Goal: Information Seeking & Learning: Learn about a topic

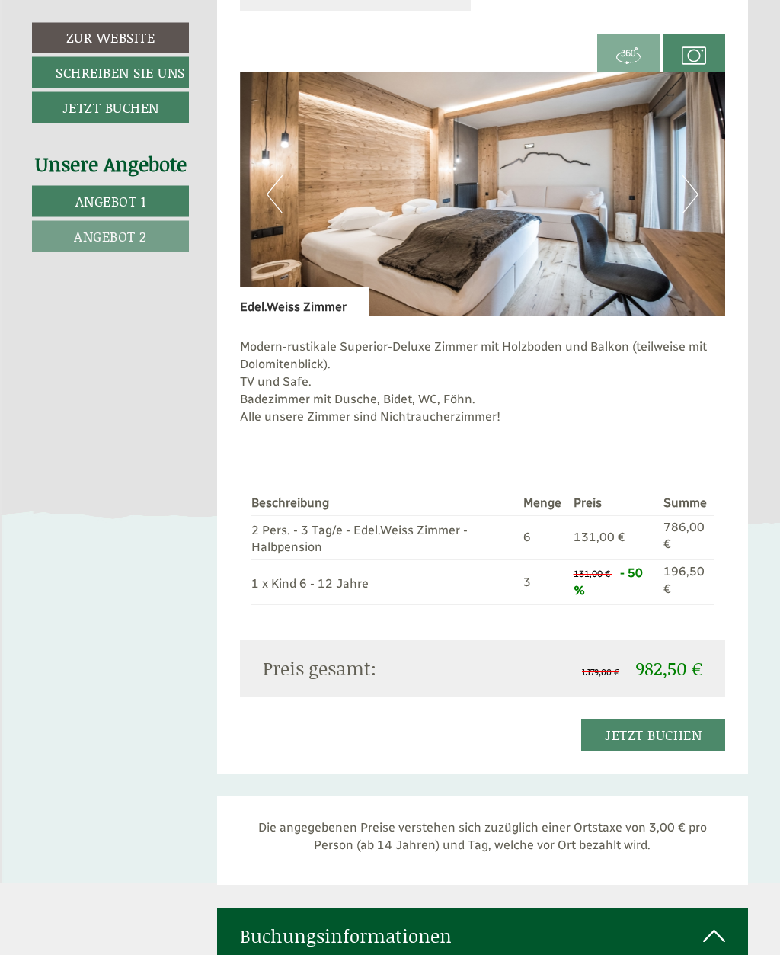
scroll to position [1806, 0]
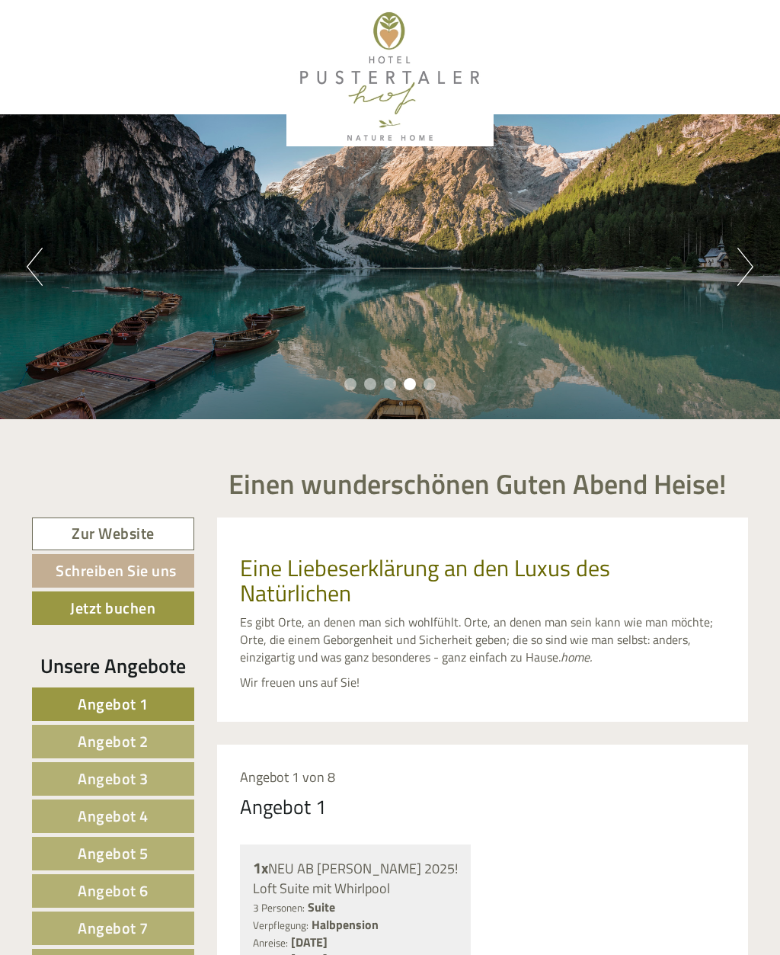
click at [744, 259] on button "Next" at bounding box center [746, 267] width 16 height 38
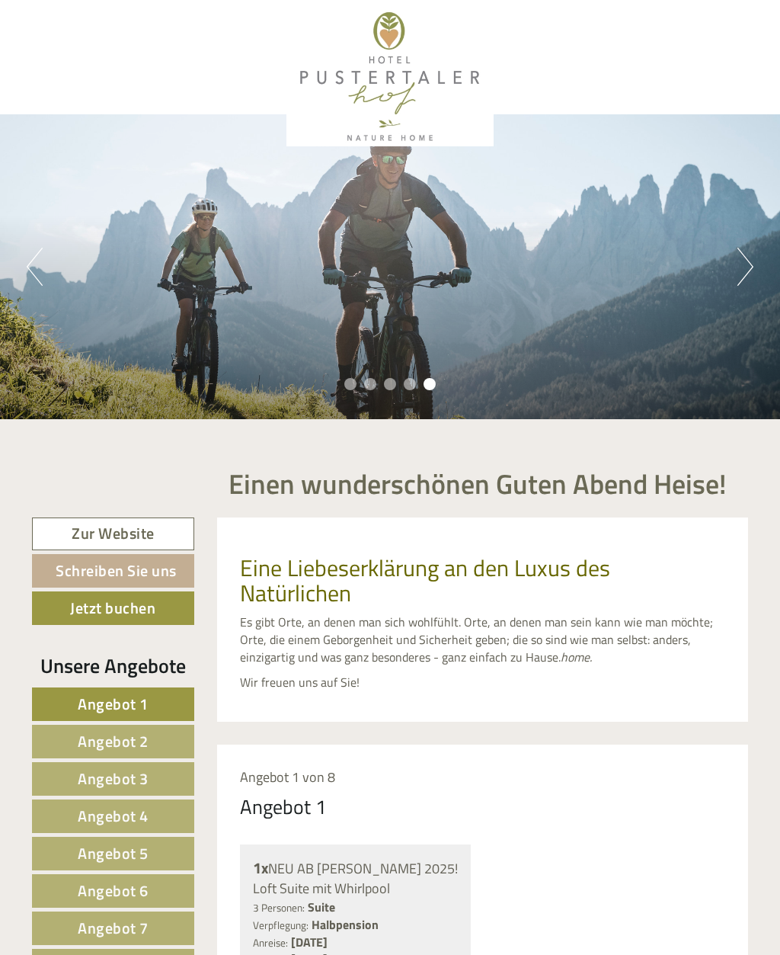
click at [750, 255] on button "Next" at bounding box center [746, 267] width 16 height 38
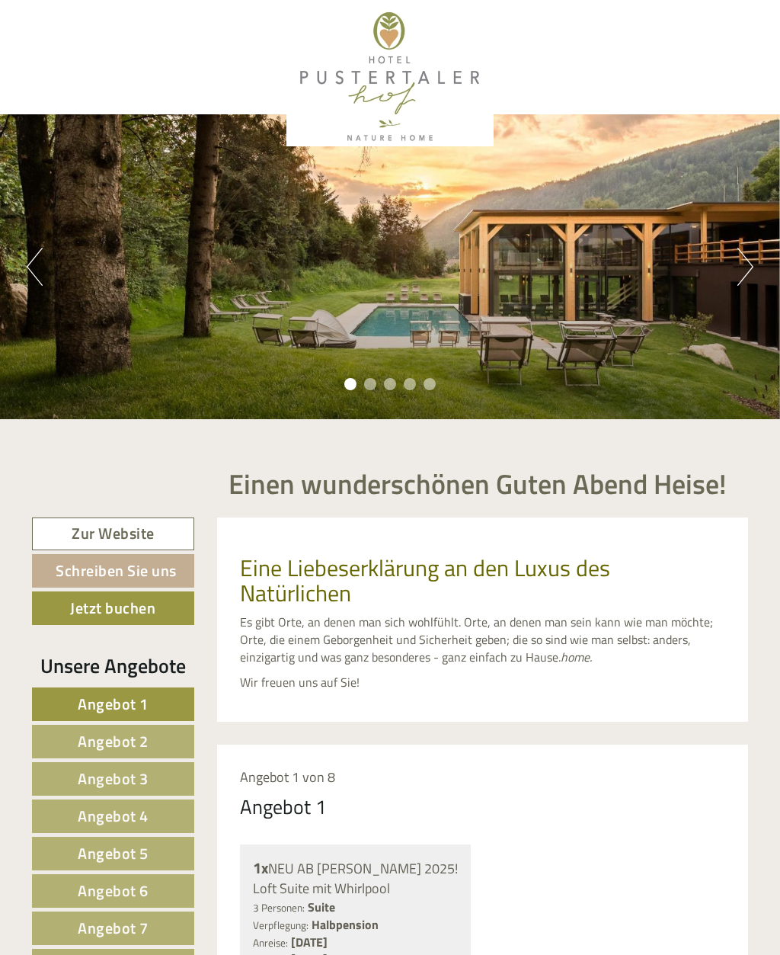
click at [744, 262] on button "Next" at bounding box center [746, 267] width 16 height 38
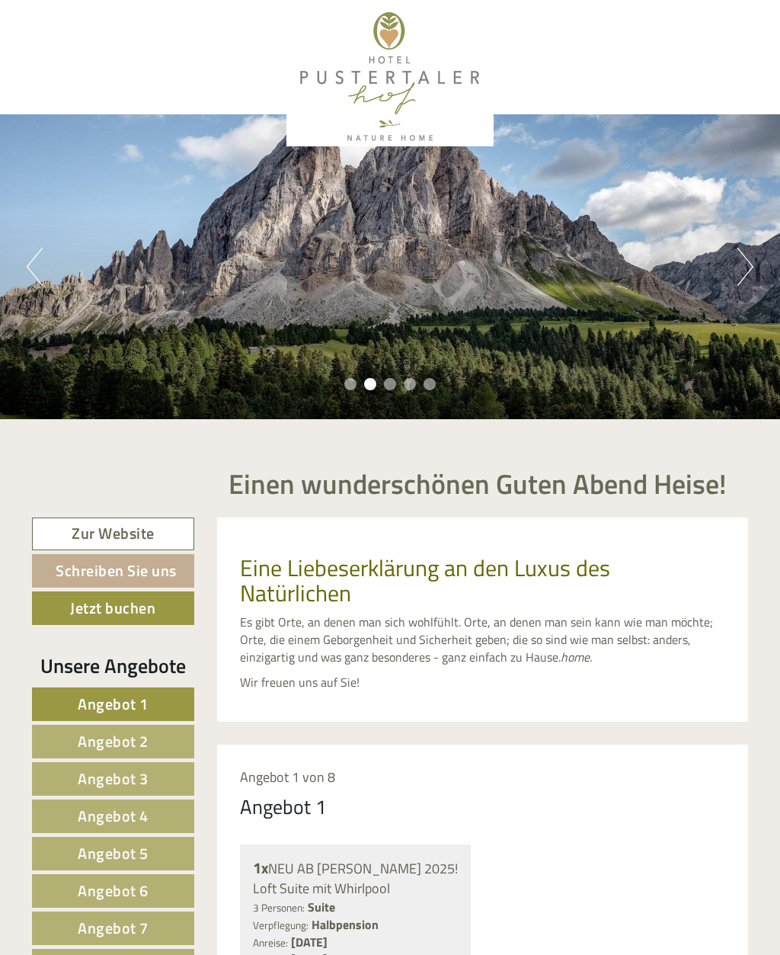
click at [738, 264] on button "Next" at bounding box center [746, 267] width 16 height 38
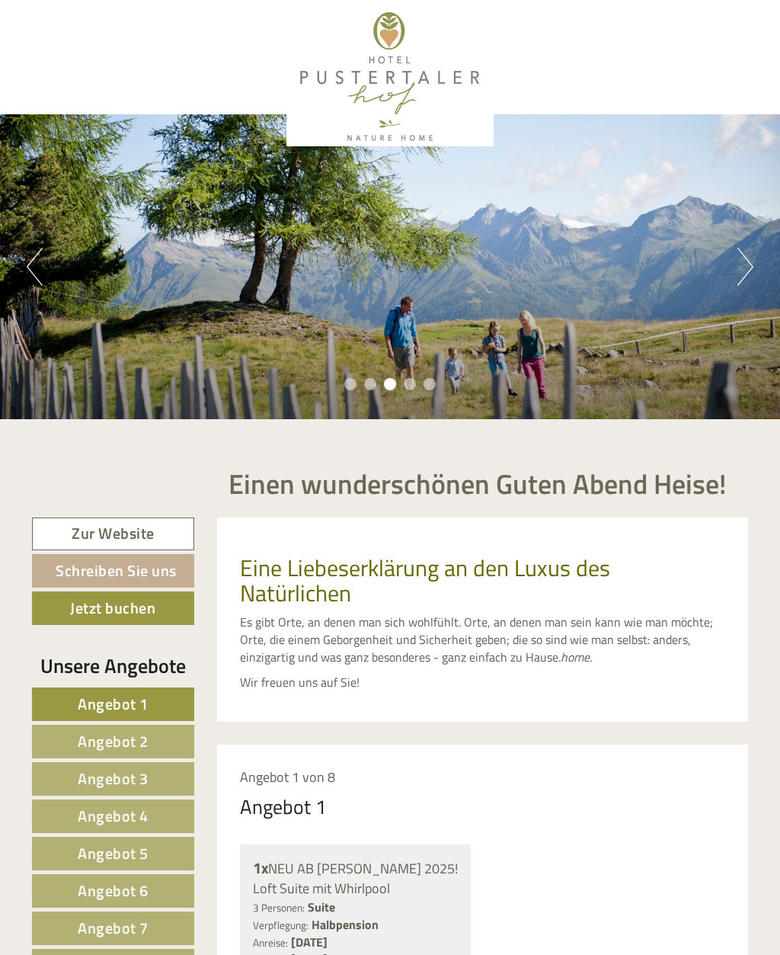
click at [738, 270] on button "Next" at bounding box center [746, 267] width 16 height 38
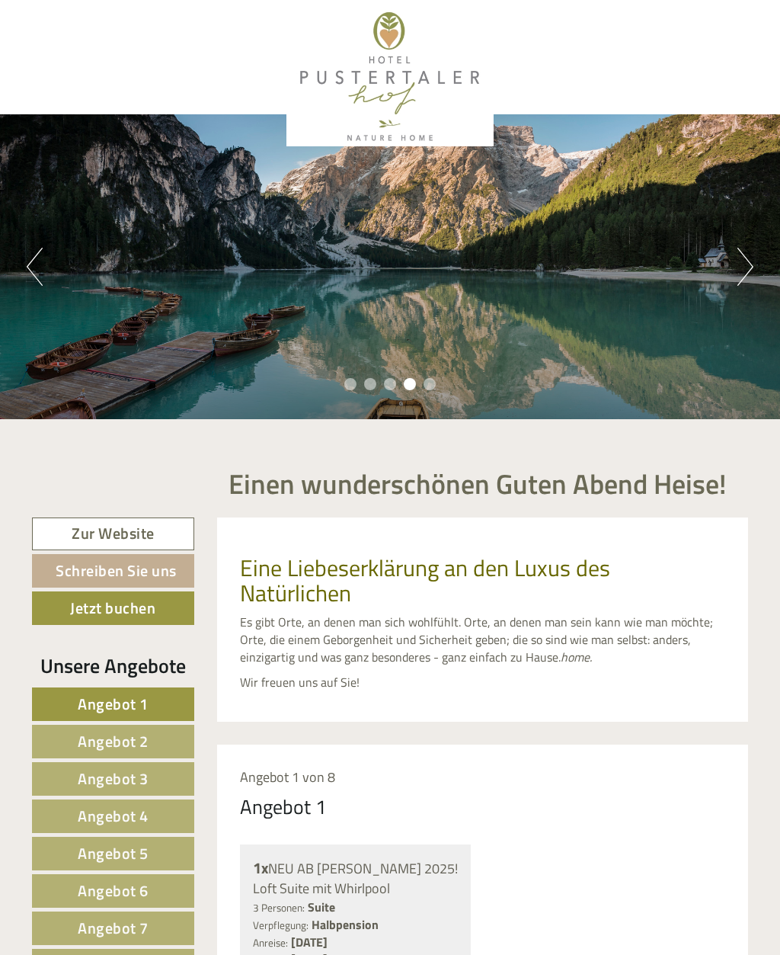
click at [750, 270] on button "Next" at bounding box center [746, 267] width 16 height 38
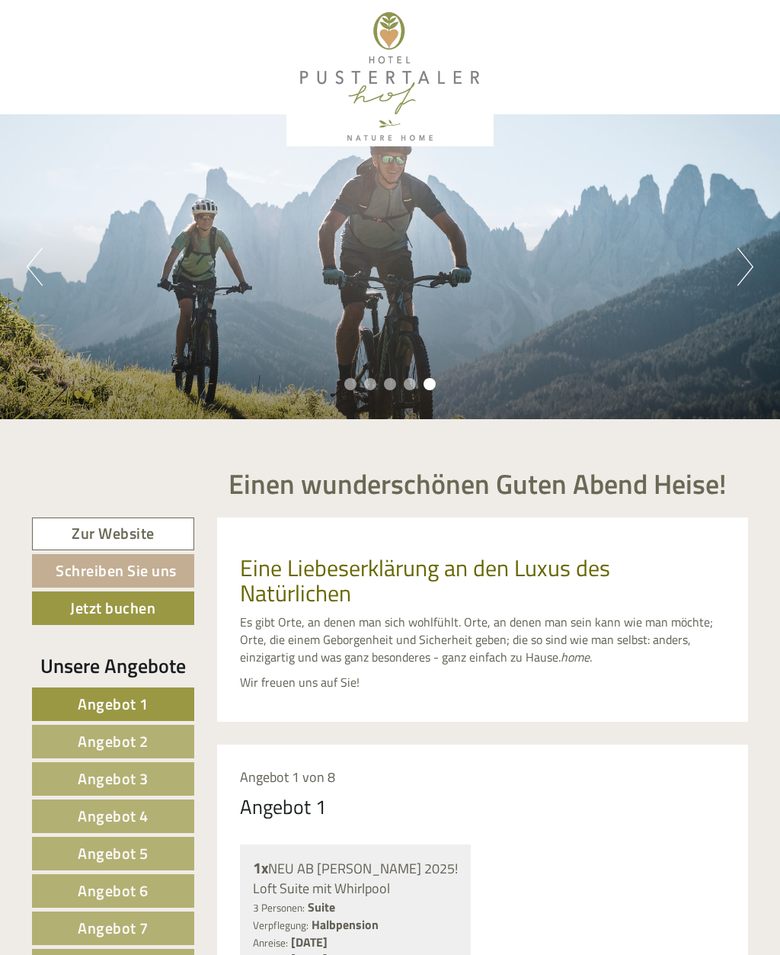
click at [749, 274] on button "Next" at bounding box center [746, 267] width 16 height 38
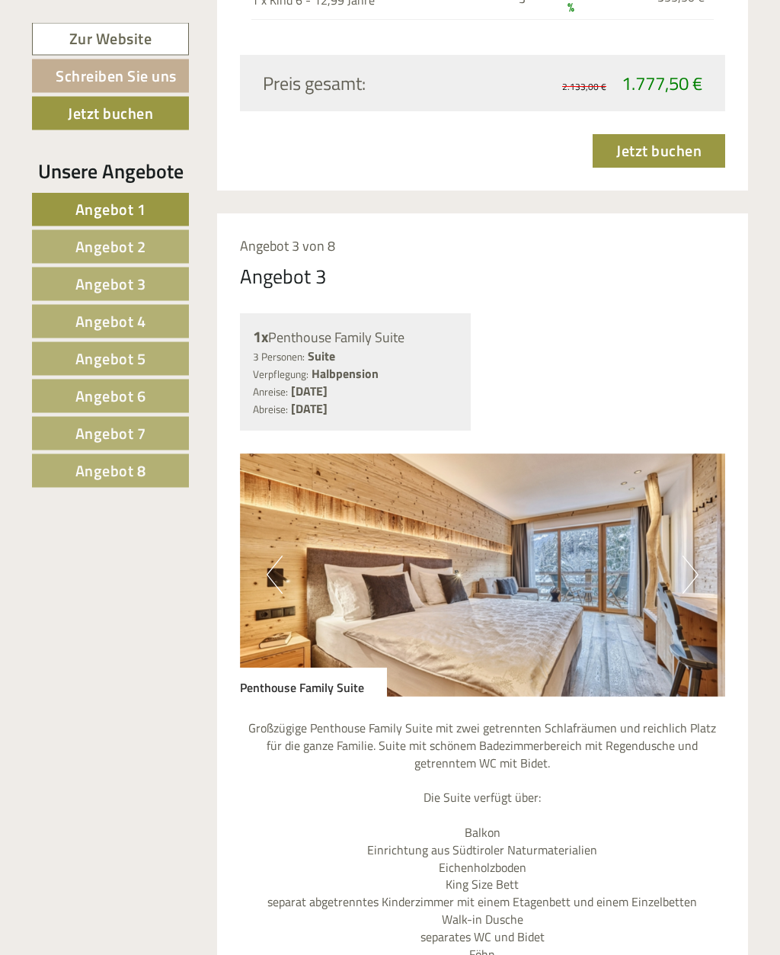
scroll to position [3209, 0]
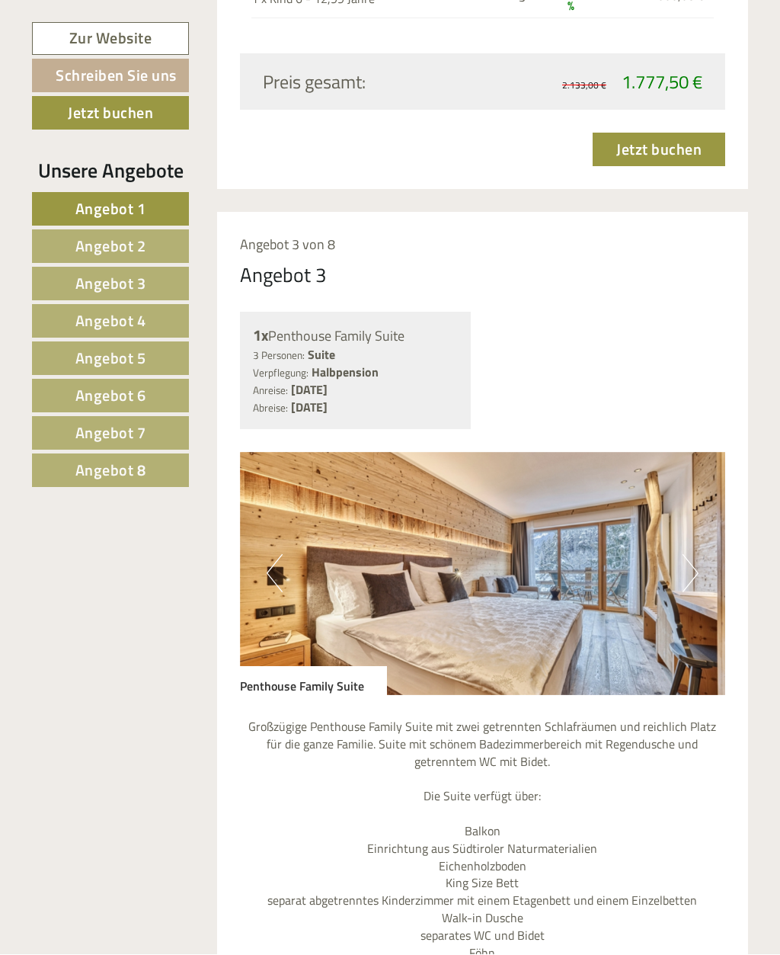
click at [696, 555] on button "Next" at bounding box center [691, 574] width 16 height 38
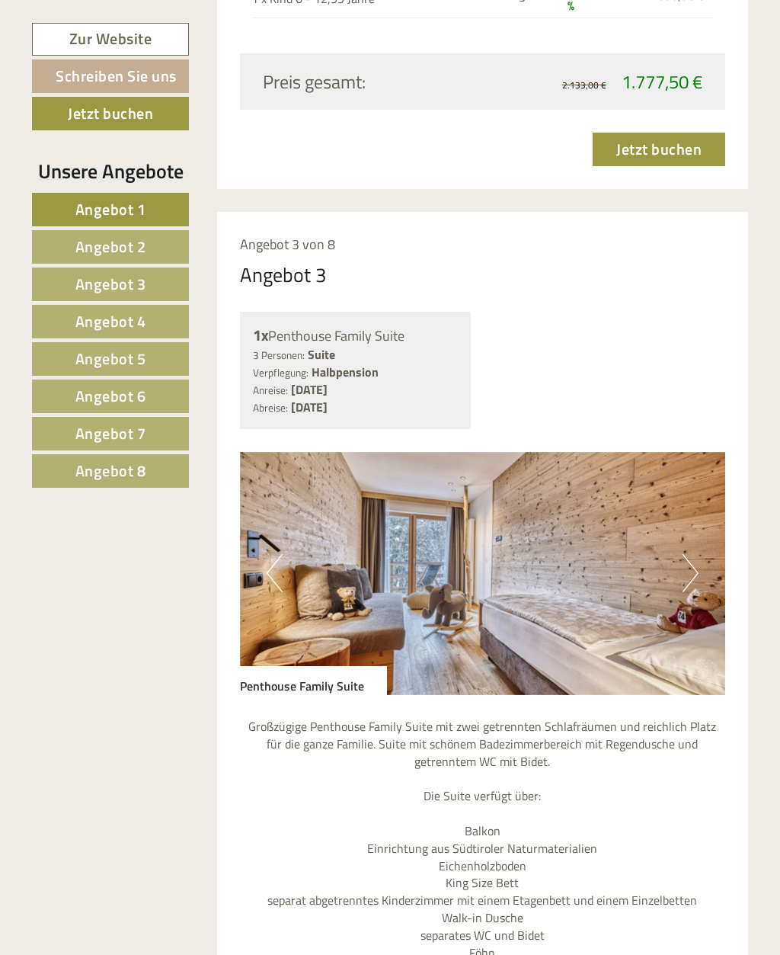
click at [702, 493] on img at bounding box center [483, 573] width 486 height 243
click at [692, 554] on button "Next" at bounding box center [691, 573] width 16 height 38
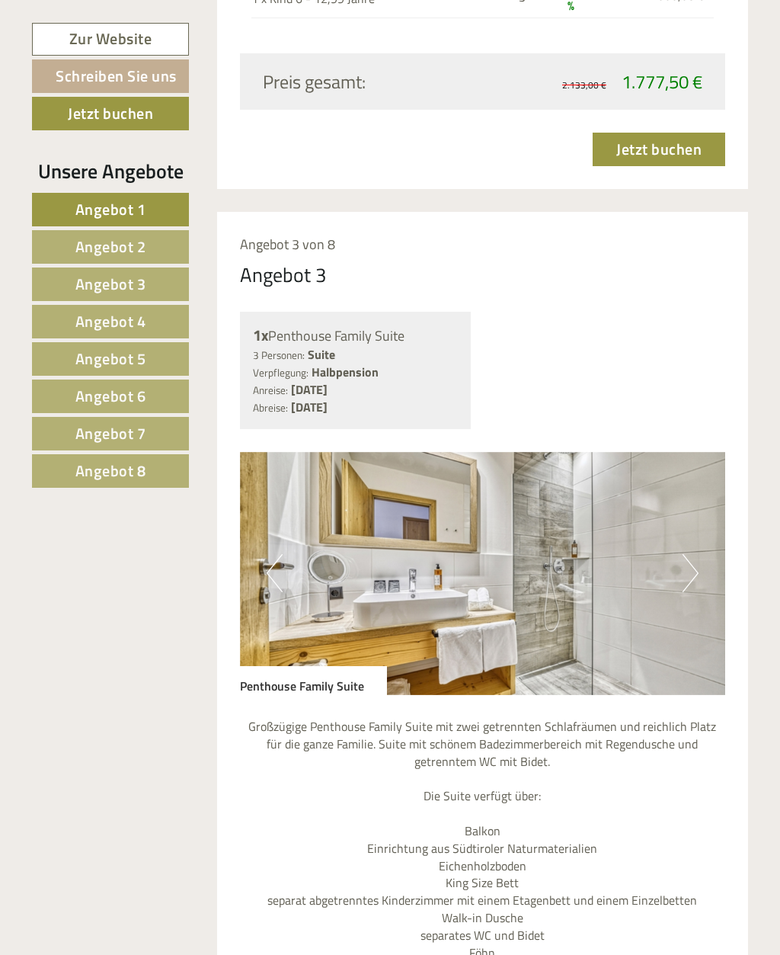
click at [688, 554] on button "Next" at bounding box center [691, 573] width 16 height 38
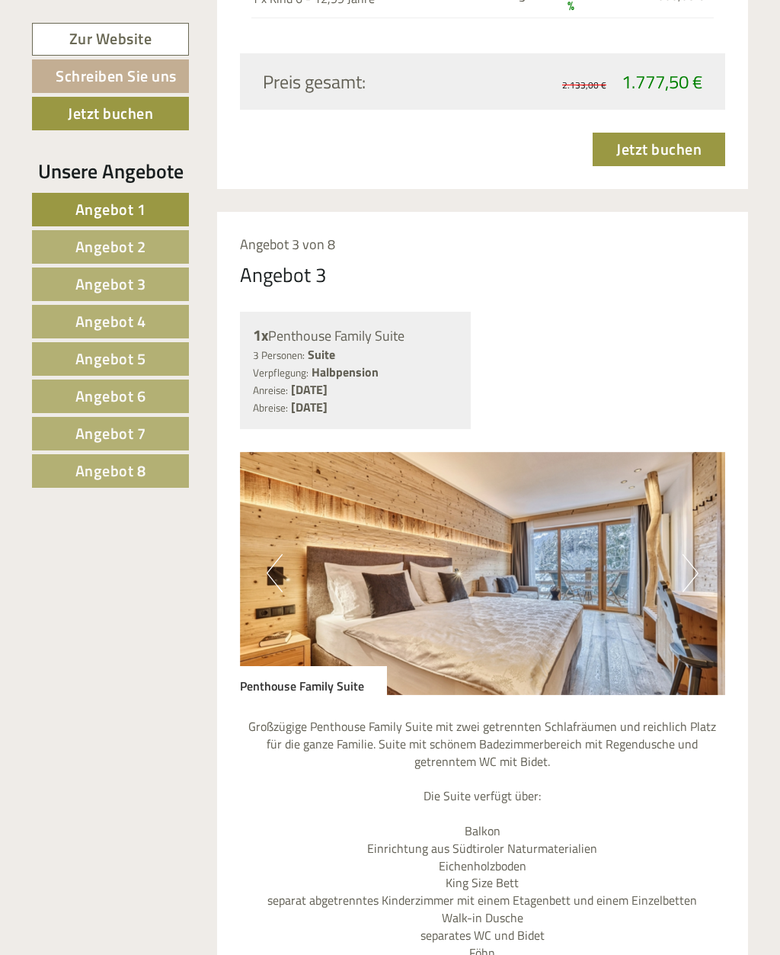
click at [686, 554] on button "Next" at bounding box center [691, 573] width 16 height 38
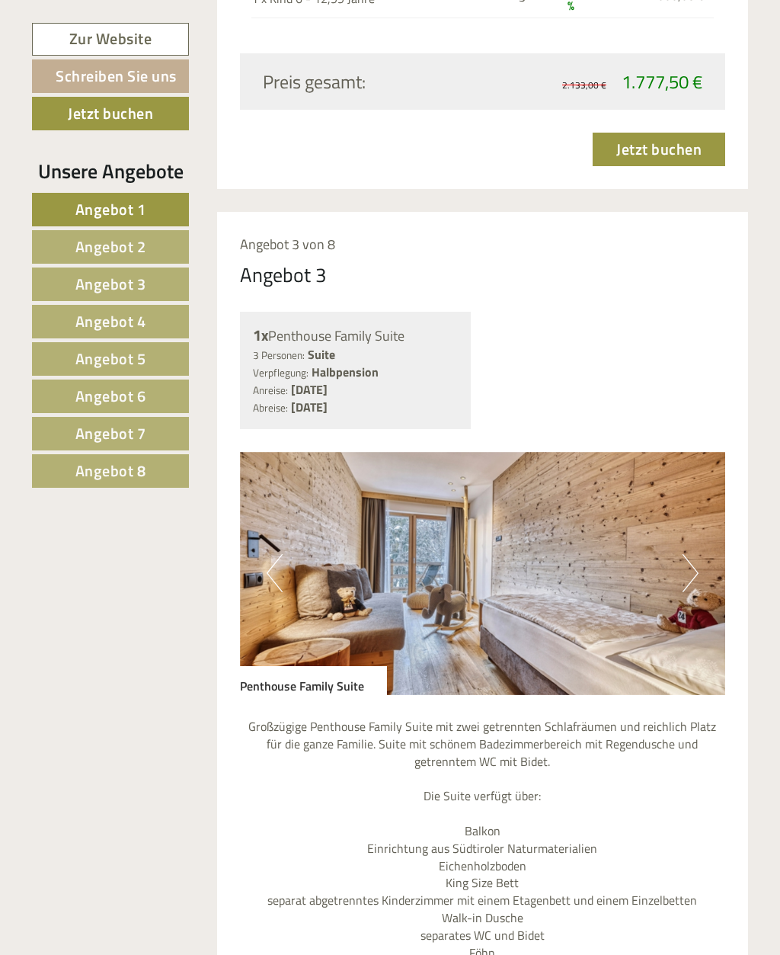
click at [691, 554] on button "Next" at bounding box center [691, 573] width 16 height 38
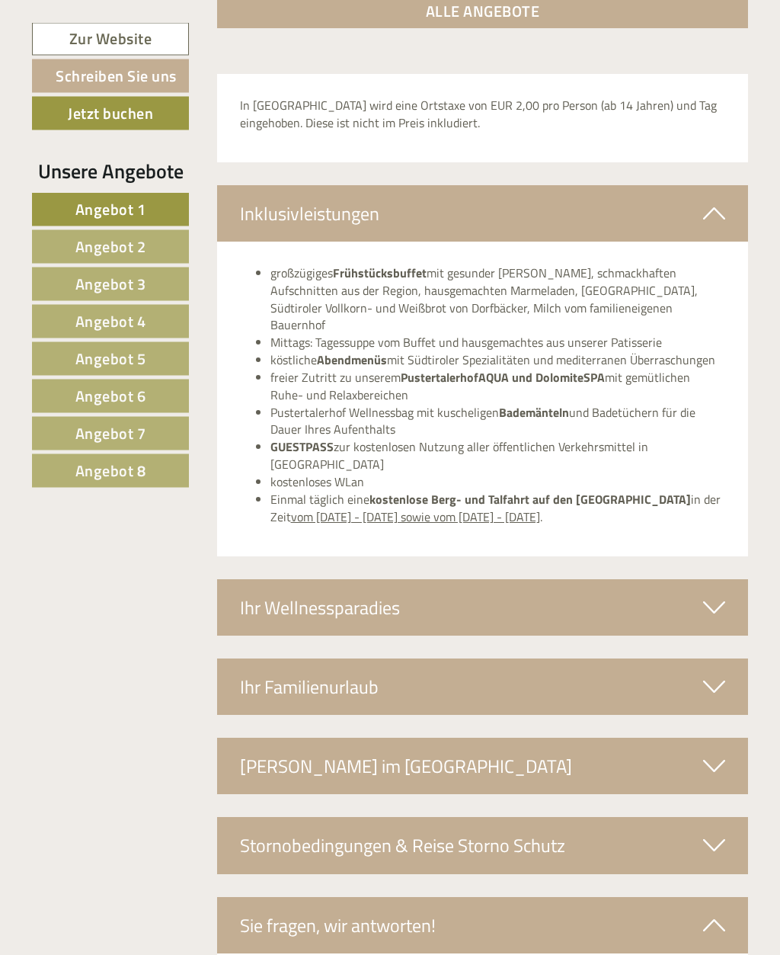
scroll to position [4696, 0]
click at [717, 594] on icon at bounding box center [714, 607] width 22 height 26
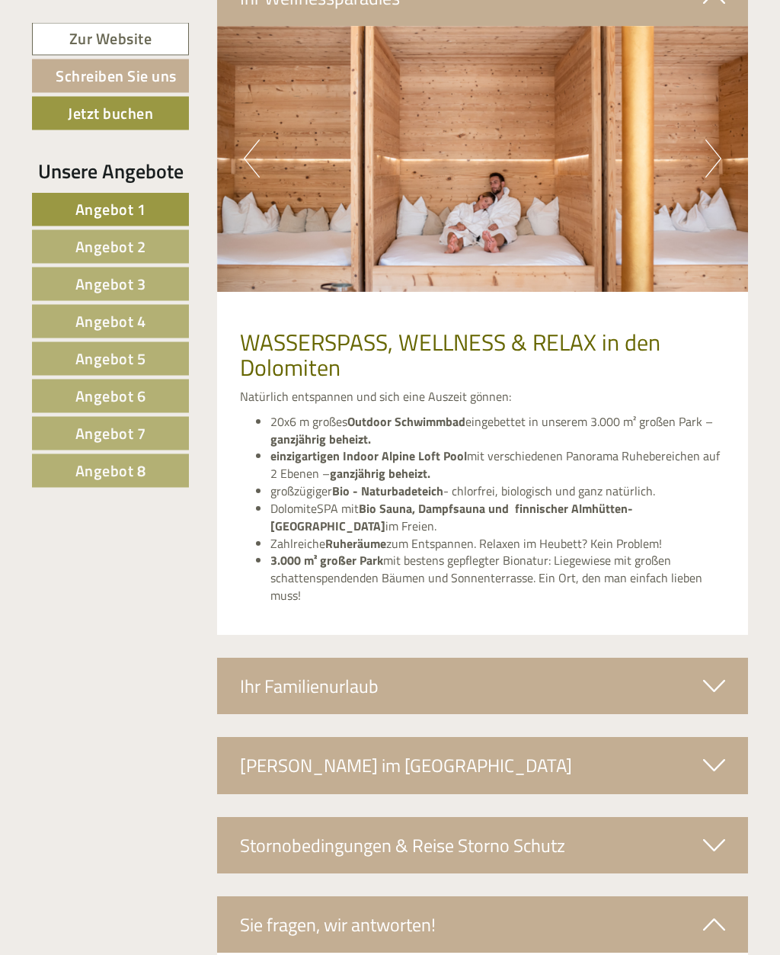
scroll to position [5306, 0]
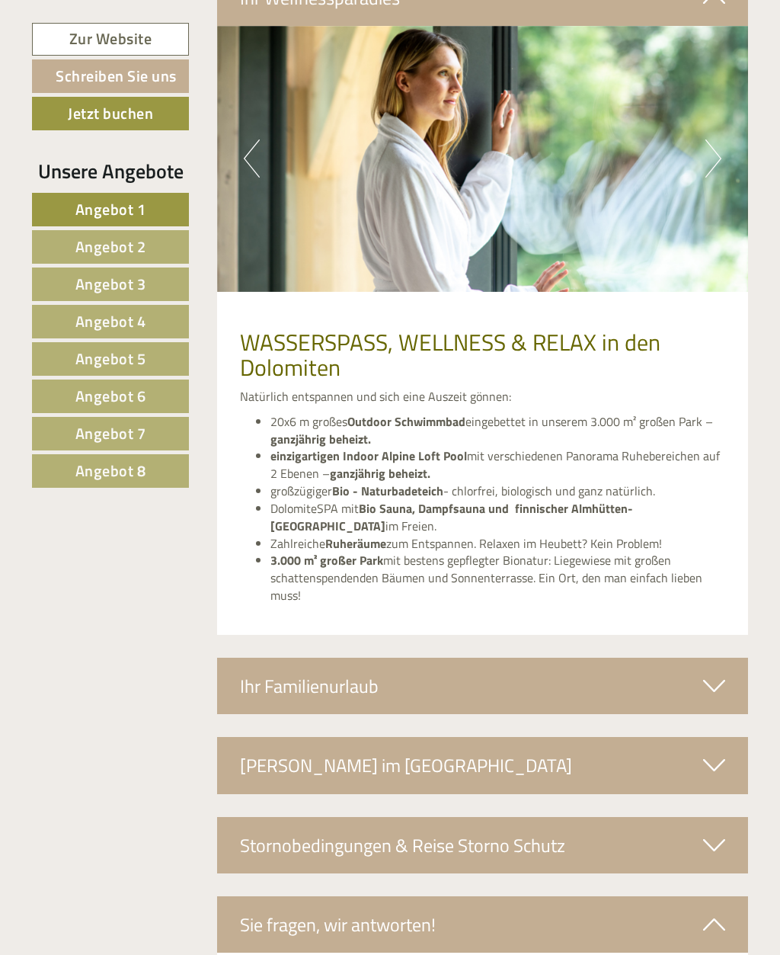
click at [712, 658] on div "Ihr Familienurlaub" at bounding box center [483, 686] width 532 height 56
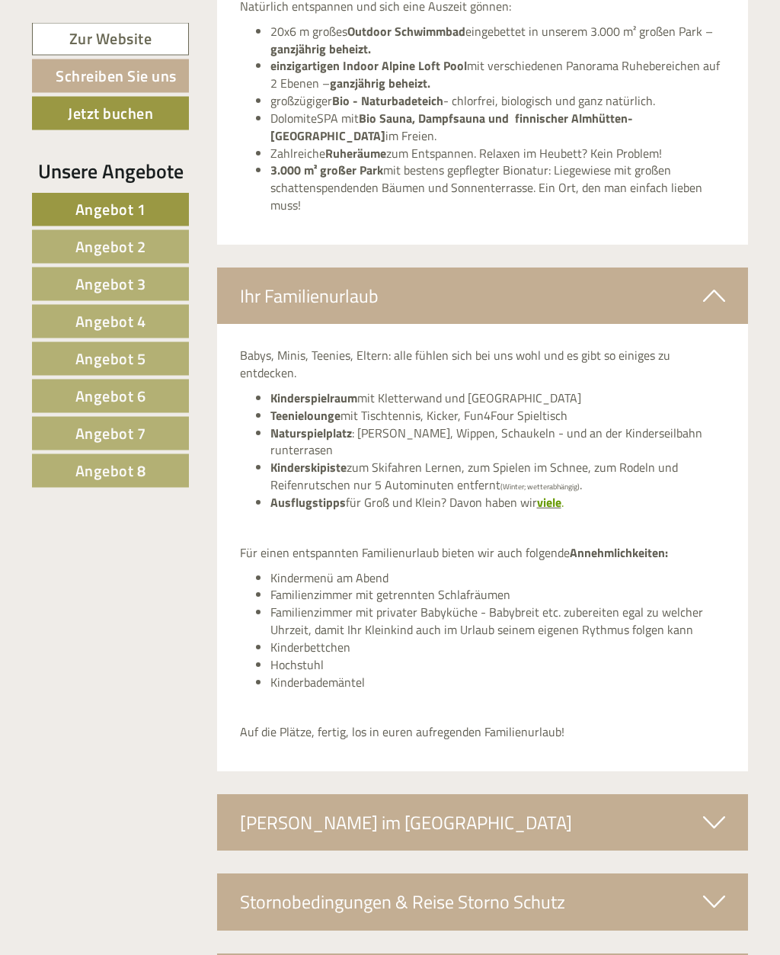
scroll to position [5696, 0]
click at [713, 809] on icon at bounding box center [714, 822] width 22 height 26
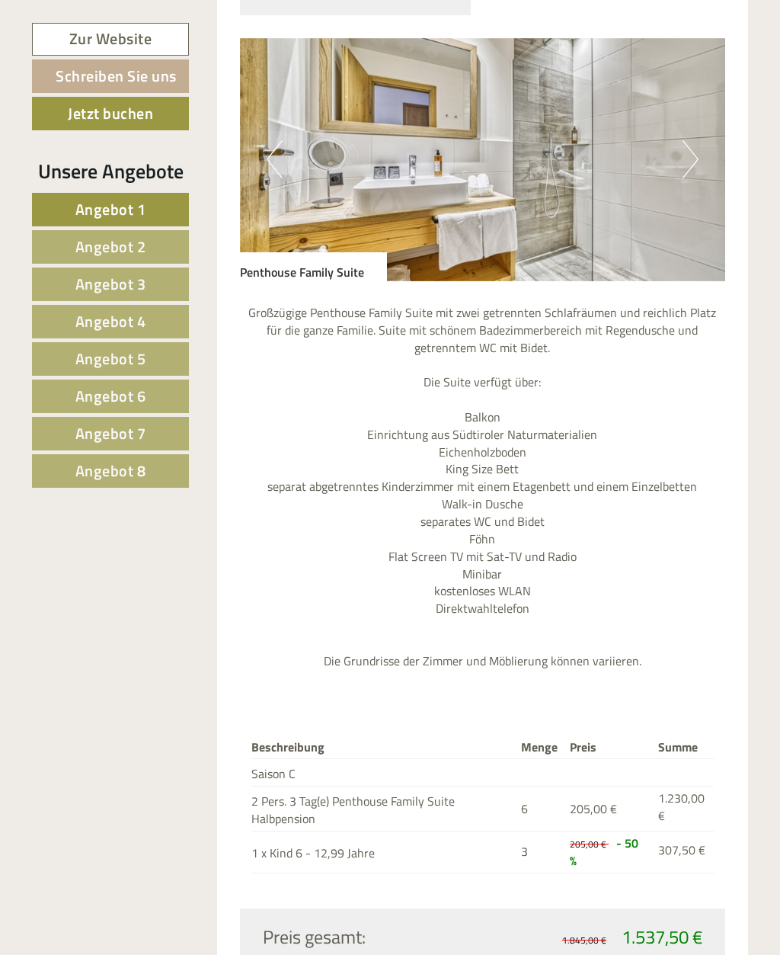
scroll to position [3618, 0]
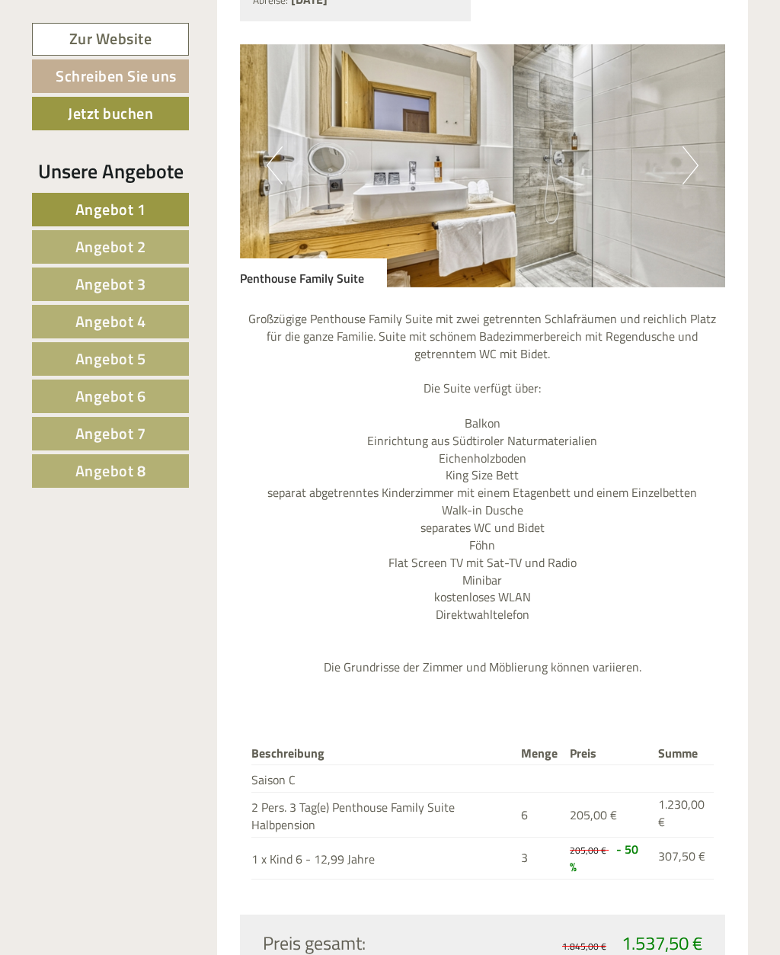
click at [75, 909] on div "Zur Website Schreiben Sie uns Jetzt buchen Unsere Angebote Angebot 1 Angebot 2 …" at bounding box center [390, 611] width 739 height 7425
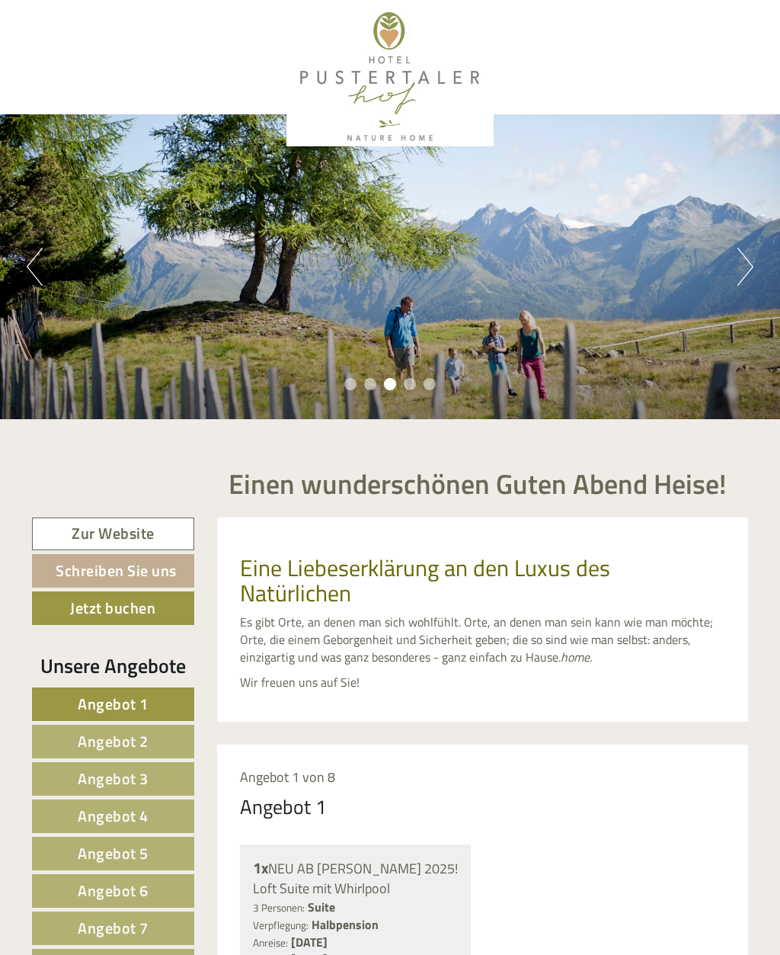
click at [725, 289] on div "Previous Next 1 2 3 4 5" at bounding box center [390, 266] width 780 height 305
click at [749, 262] on button "Next" at bounding box center [746, 267] width 16 height 38
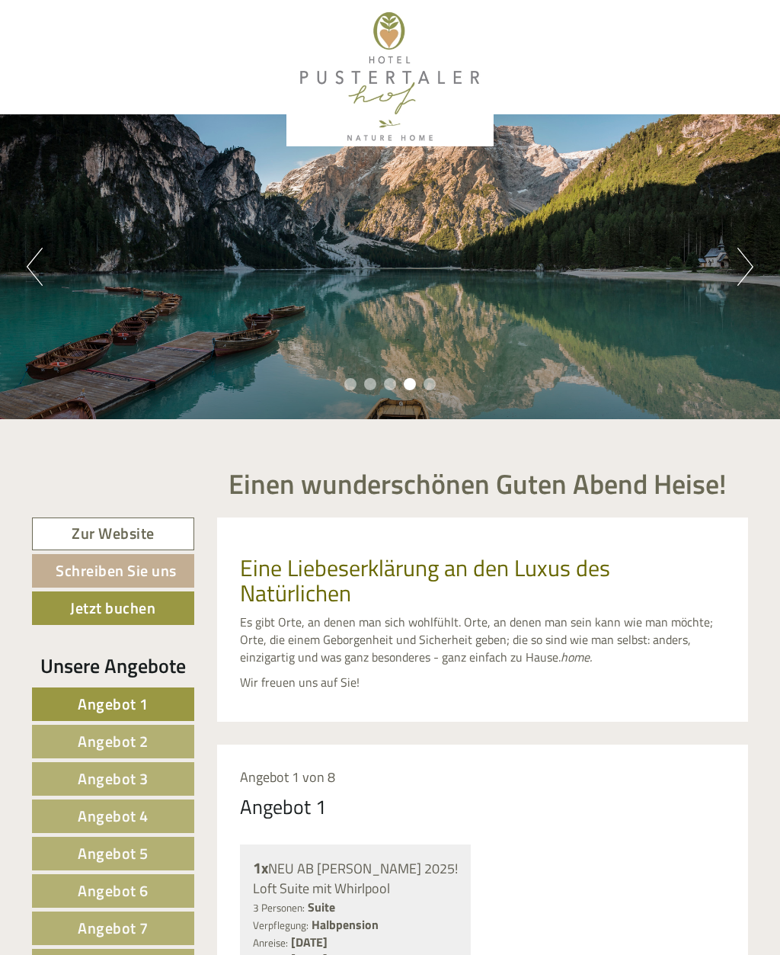
click at [746, 260] on button "Next" at bounding box center [746, 267] width 16 height 38
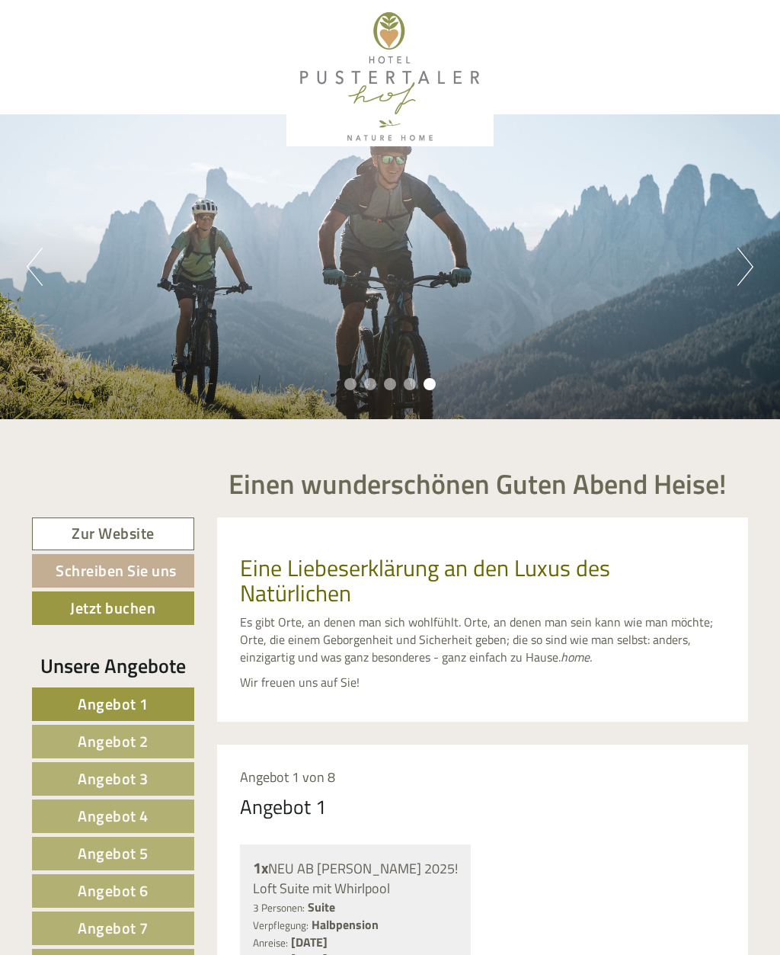
click at [738, 266] on button "Next" at bounding box center [746, 267] width 16 height 38
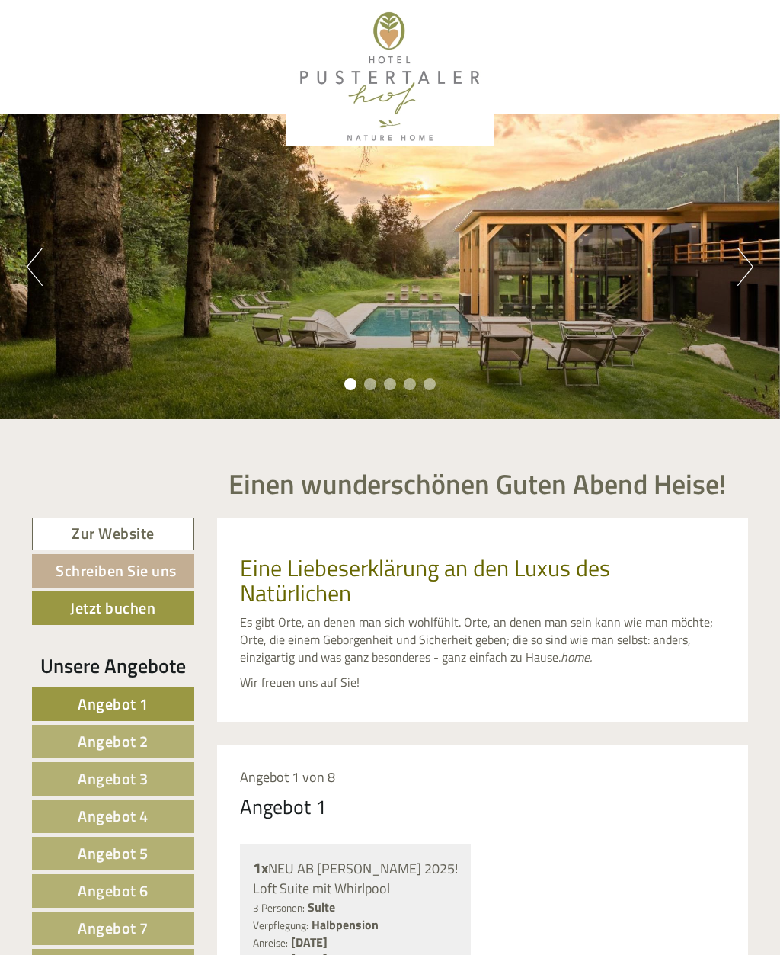
click at [725, 268] on div "Previous Next 1 2 3 4 5" at bounding box center [390, 266] width 780 height 305
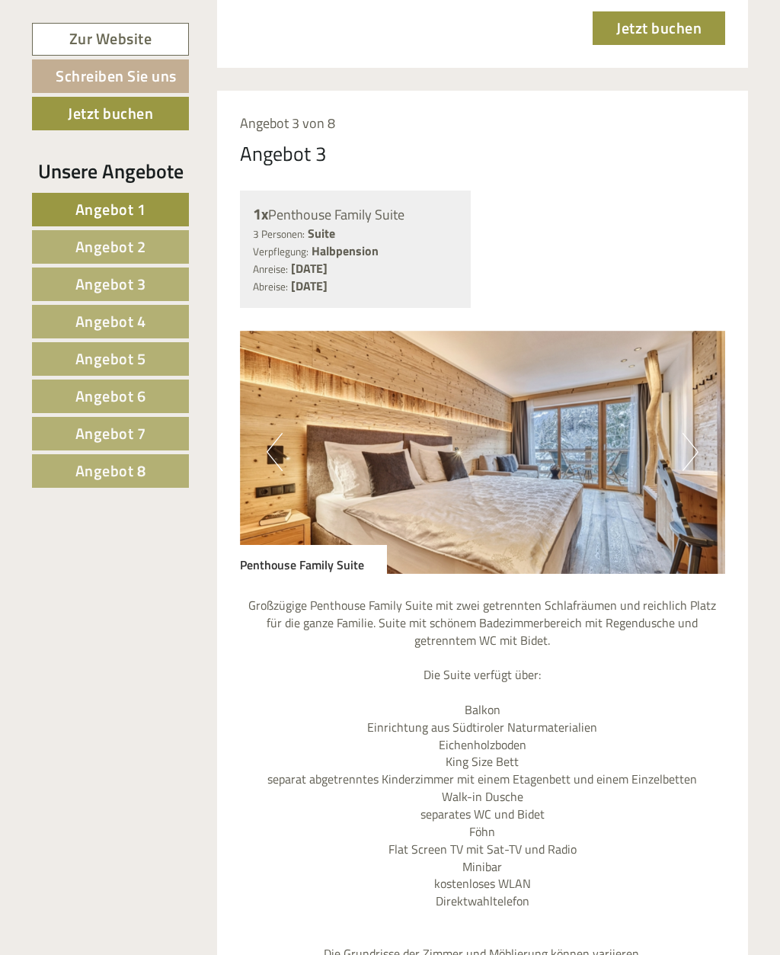
scroll to position [3299, 0]
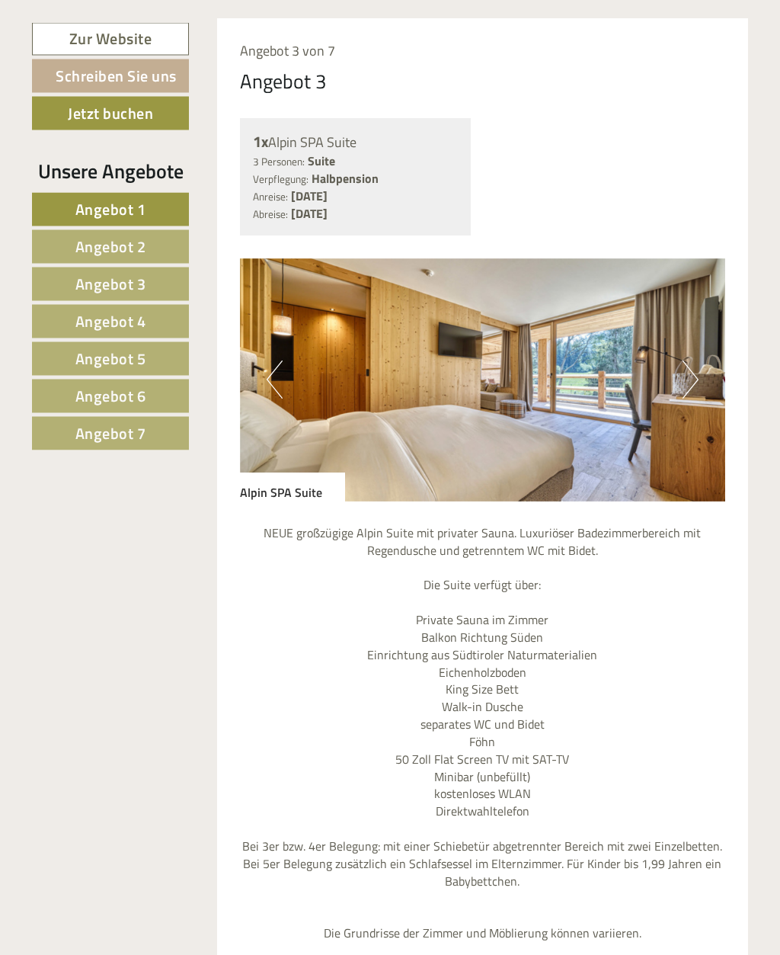
scroll to position [3541, 0]
click at [683, 360] on button "Next" at bounding box center [691, 379] width 16 height 38
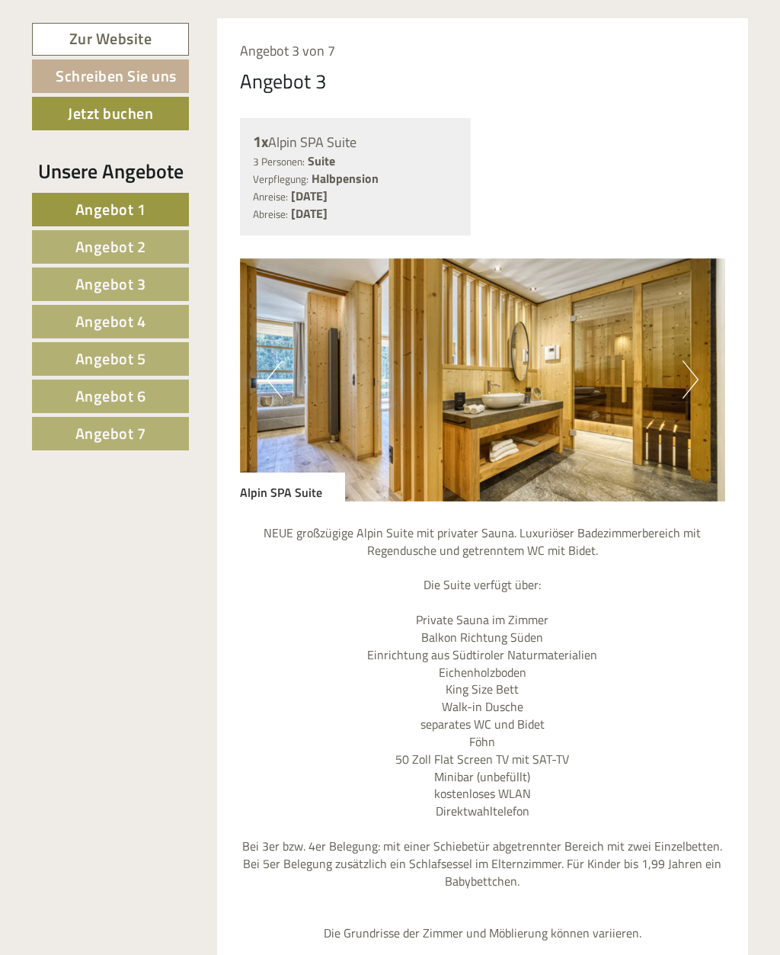
click at [689, 360] on button "Next" at bounding box center [691, 379] width 16 height 38
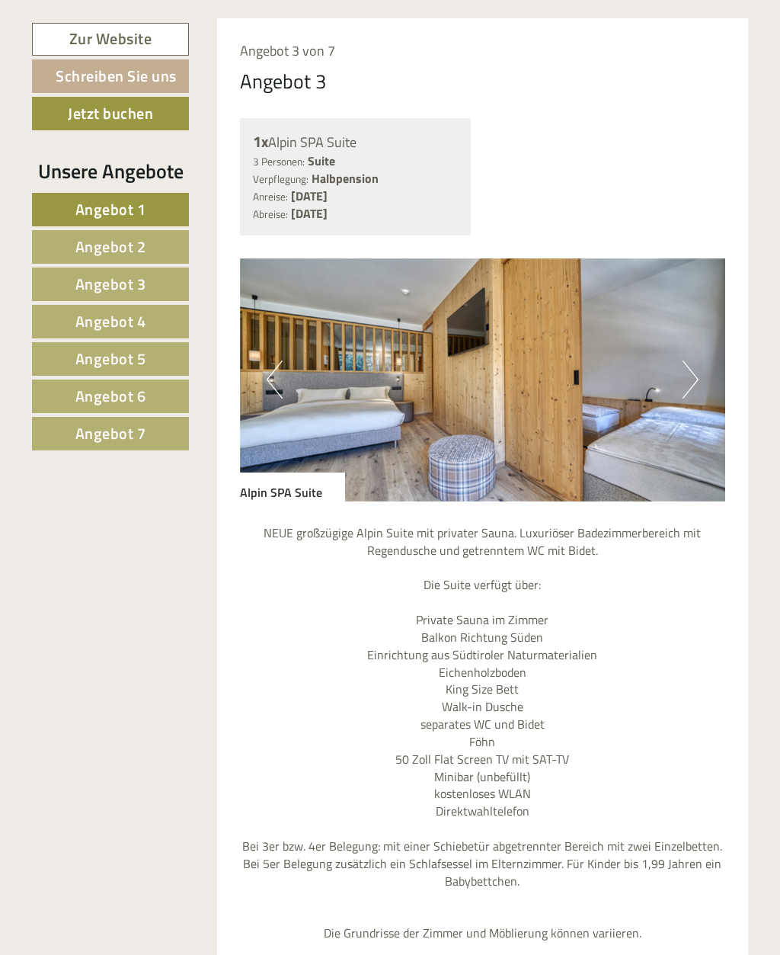
click at [697, 360] on button "Next" at bounding box center [691, 379] width 16 height 38
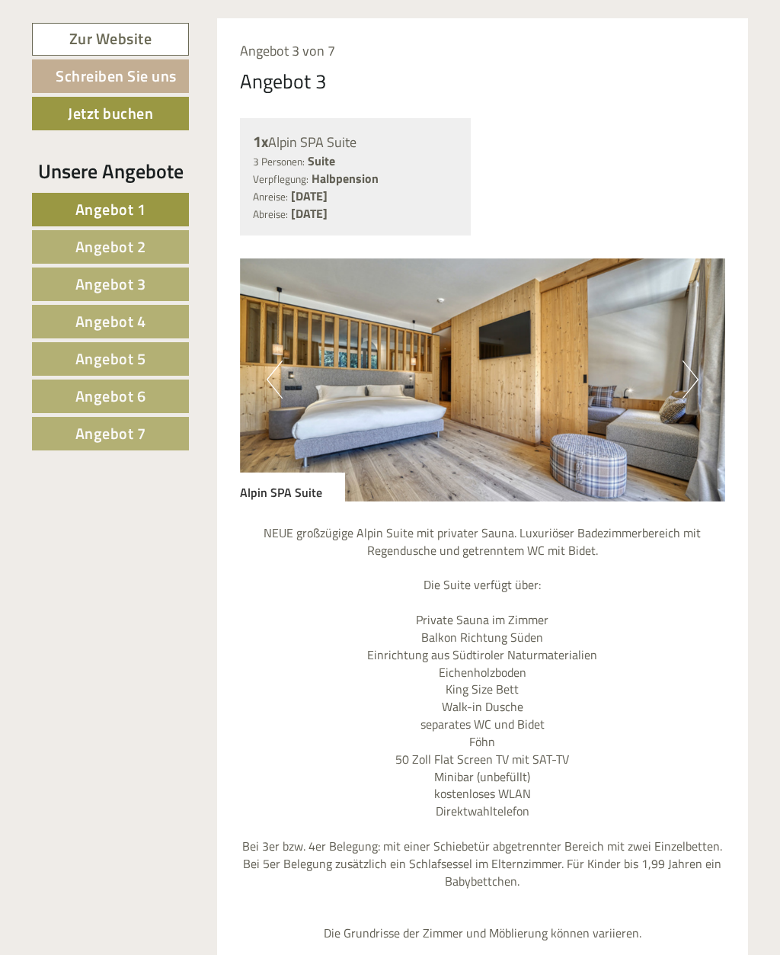
click at [692, 360] on button "Next" at bounding box center [691, 379] width 16 height 38
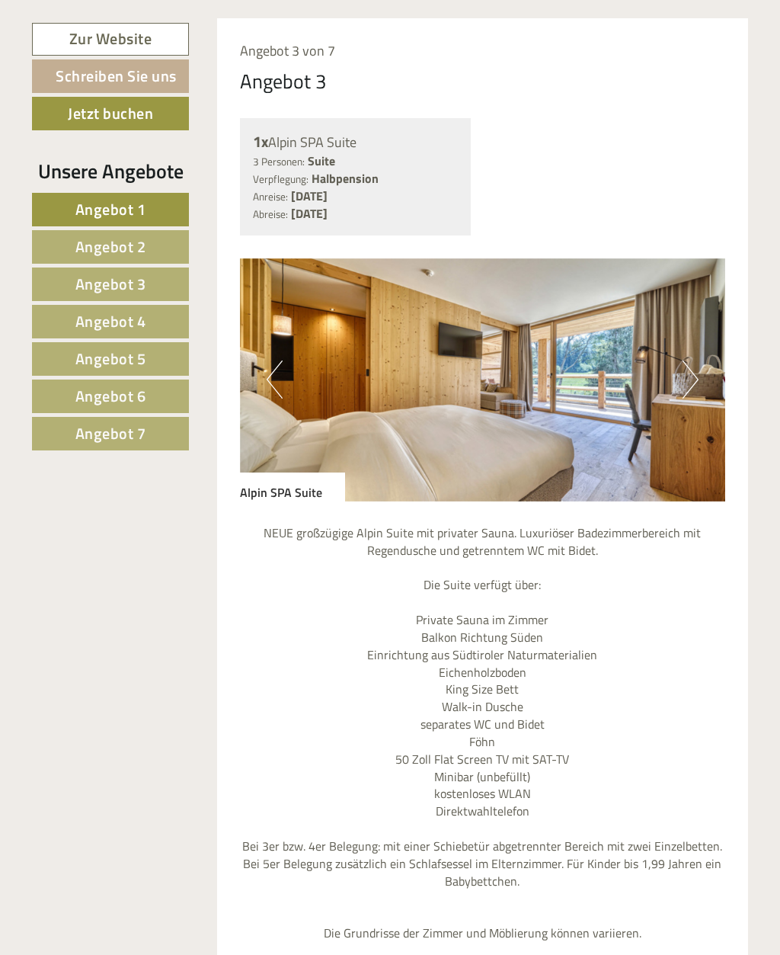
click at [687, 360] on button "Next" at bounding box center [691, 379] width 16 height 38
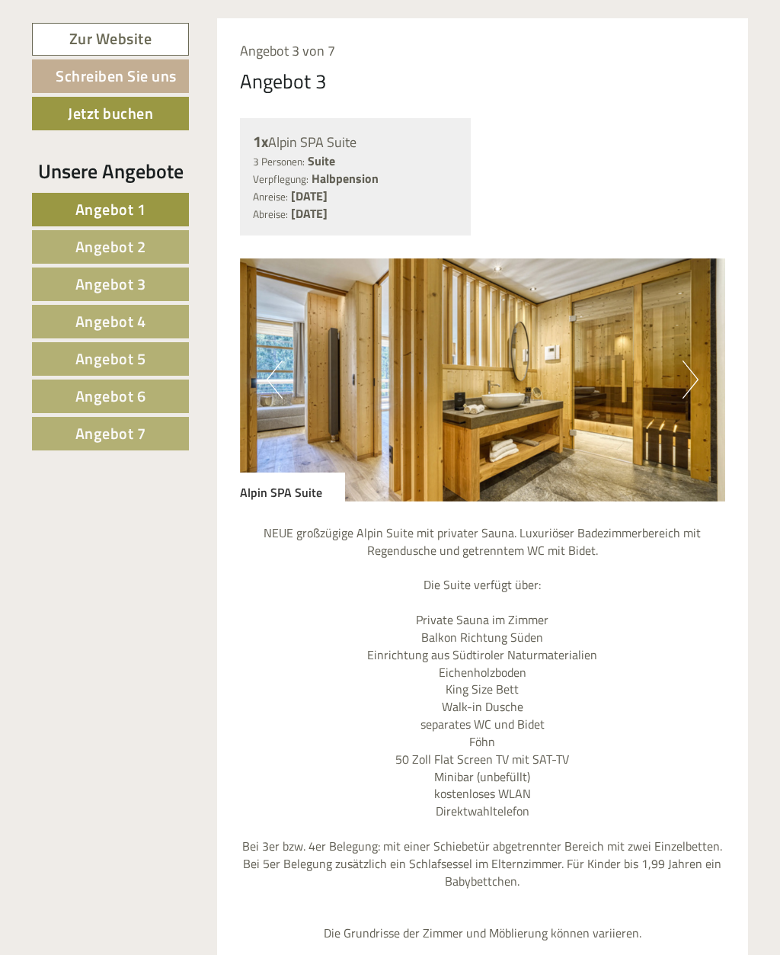
click at [689, 360] on button "Next" at bounding box center [691, 379] width 16 height 38
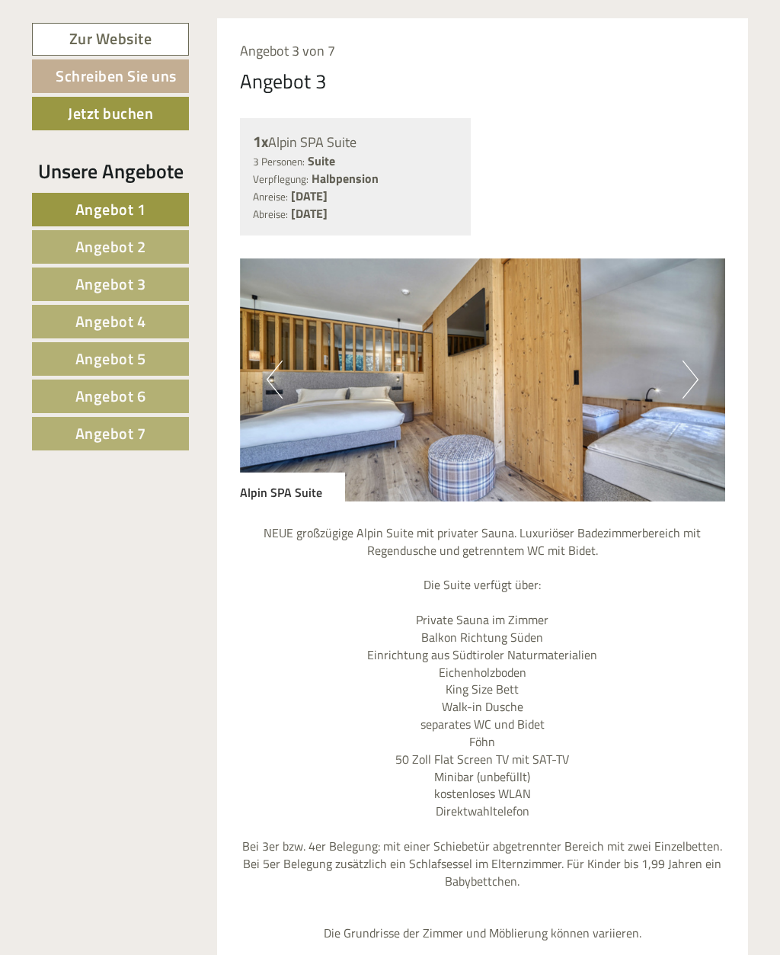
click at [693, 360] on button "Next" at bounding box center [691, 379] width 16 height 38
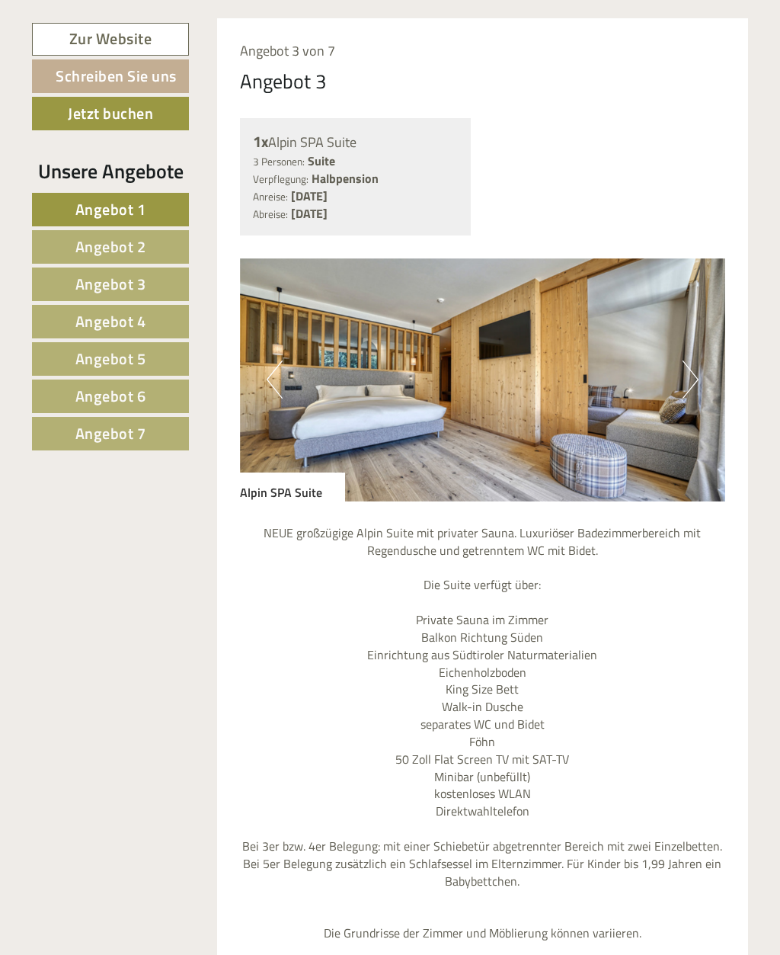
click at [702, 319] on img at bounding box center [483, 379] width 486 height 243
click at [684, 360] on button "Next" at bounding box center [691, 379] width 16 height 38
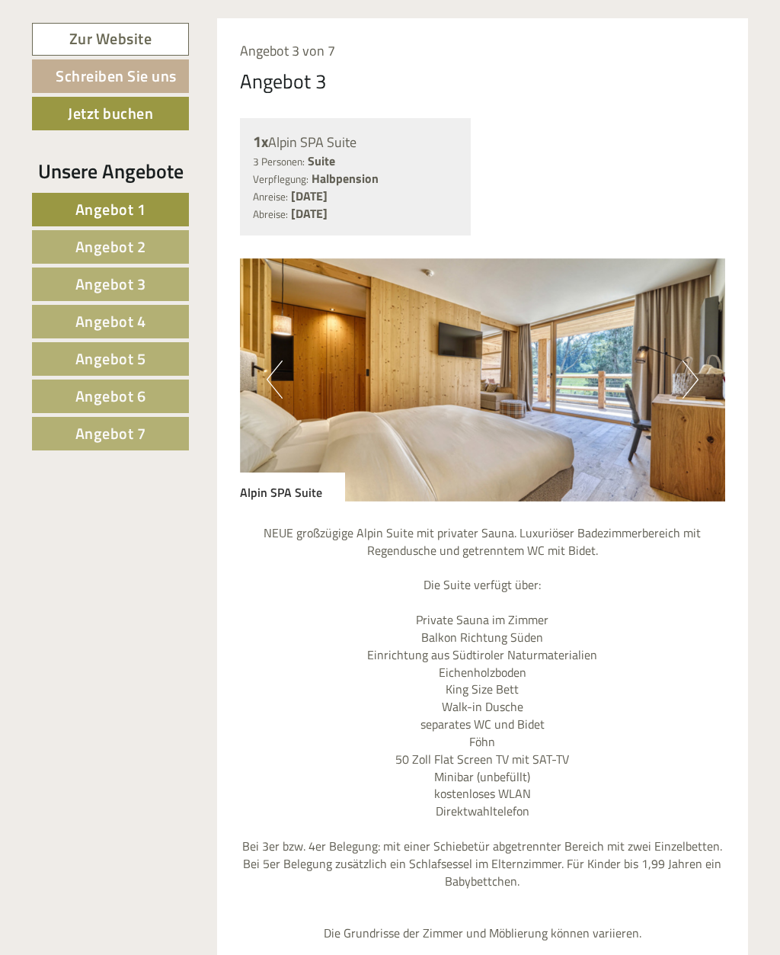
click at [684, 360] on button "Next" at bounding box center [691, 379] width 16 height 38
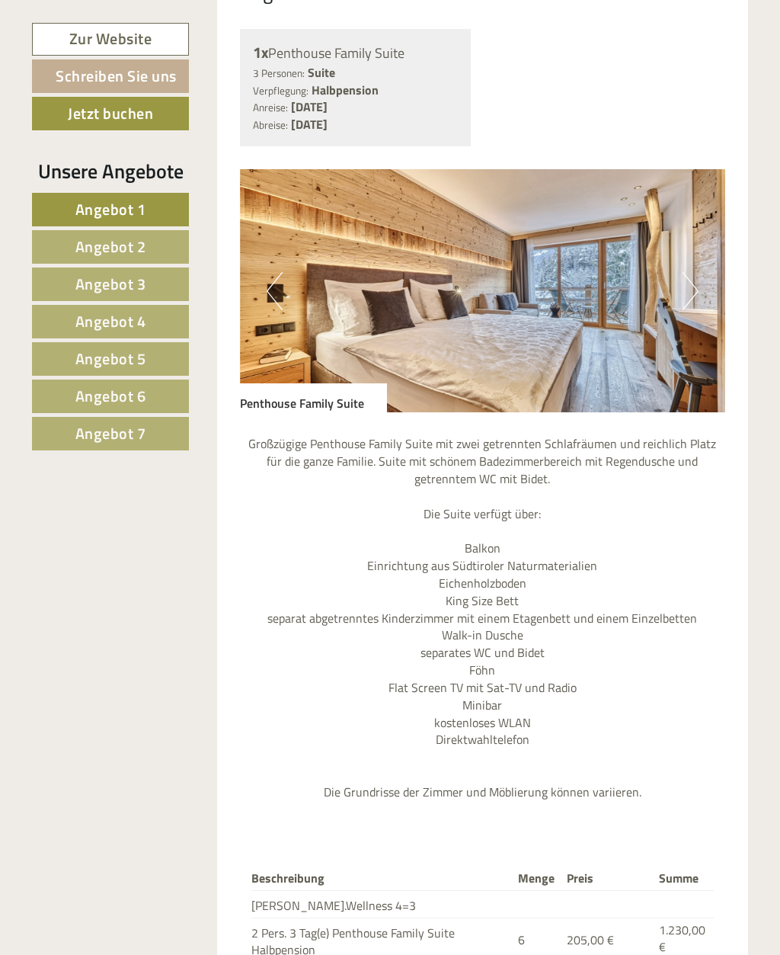
scroll to position [840, 0]
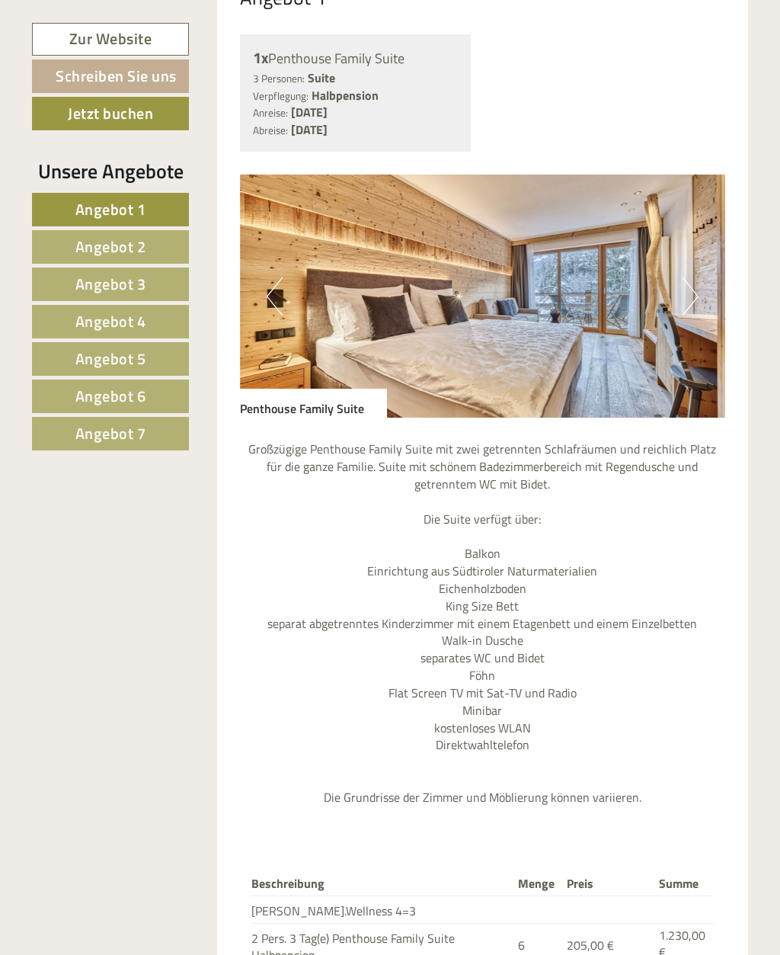
click at [694, 305] on button "Next" at bounding box center [691, 296] width 16 height 38
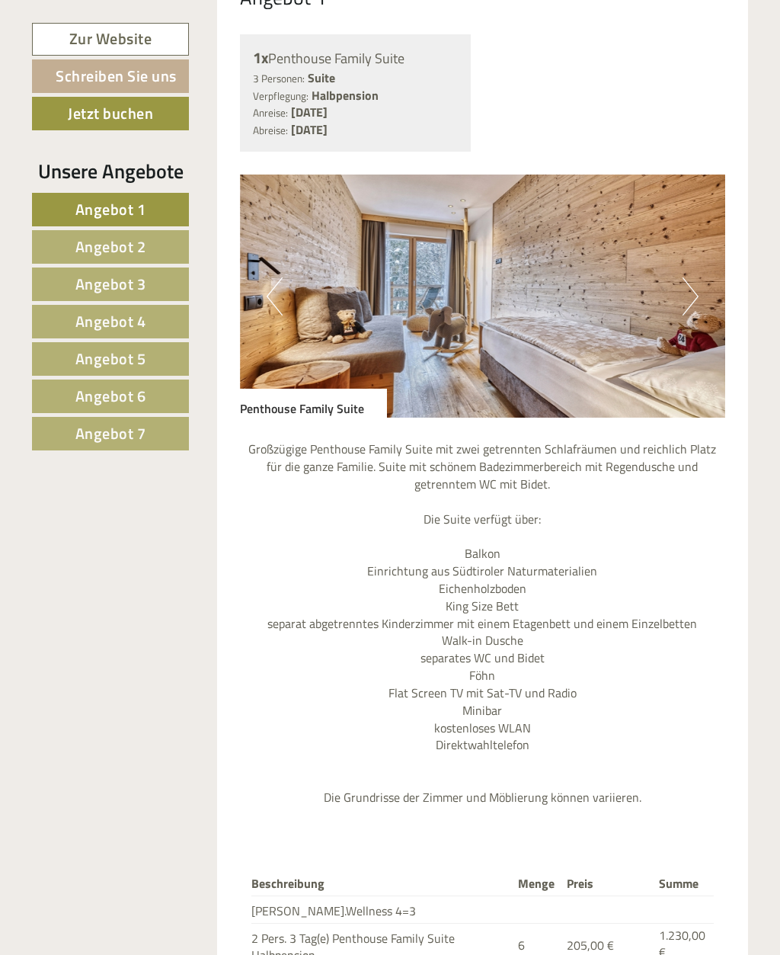
click at [702, 290] on img at bounding box center [483, 295] width 486 height 243
click at [668, 299] on img at bounding box center [483, 295] width 486 height 243
click at [686, 292] on button "Next" at bounding box center [691, 296] width 16 height 38
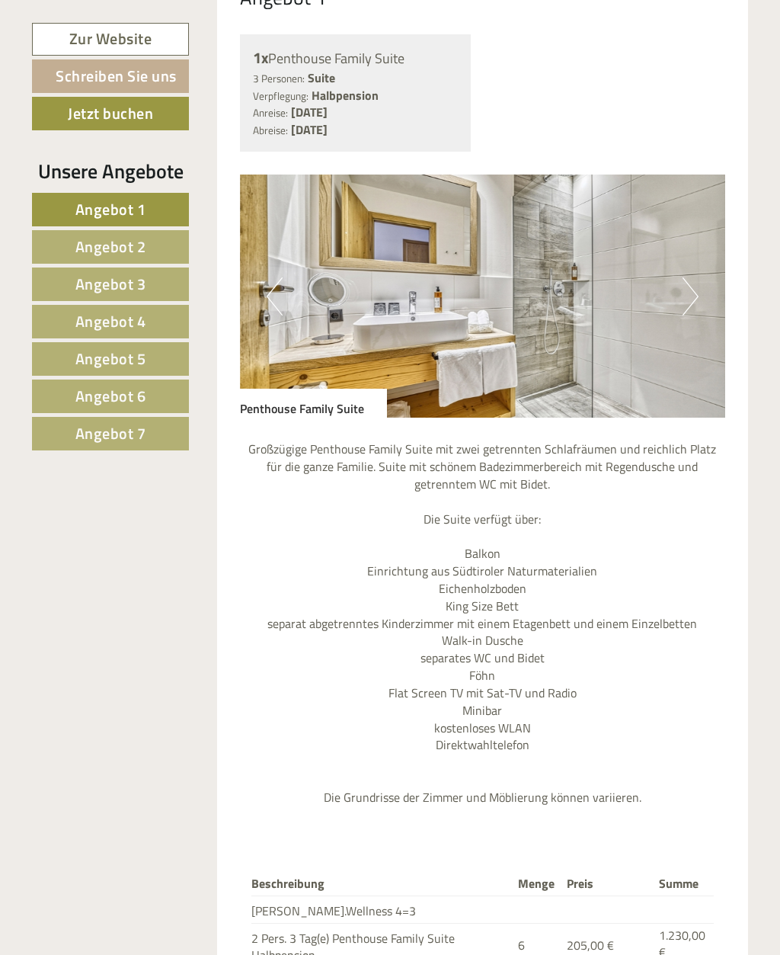
click at [677, 296] on img at bounding box center [483, 295] width 486 height 243
click at [686, 293] on button "Next" at bounding box center [691, 296] width 16 height 38
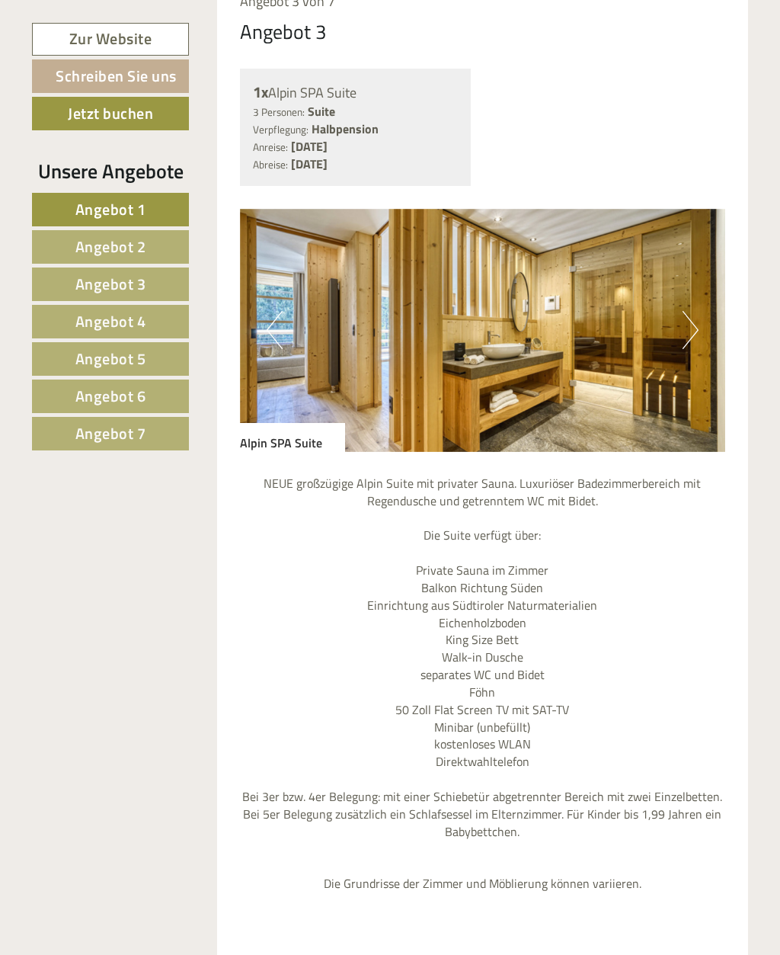
scroll to position [3585, 0]
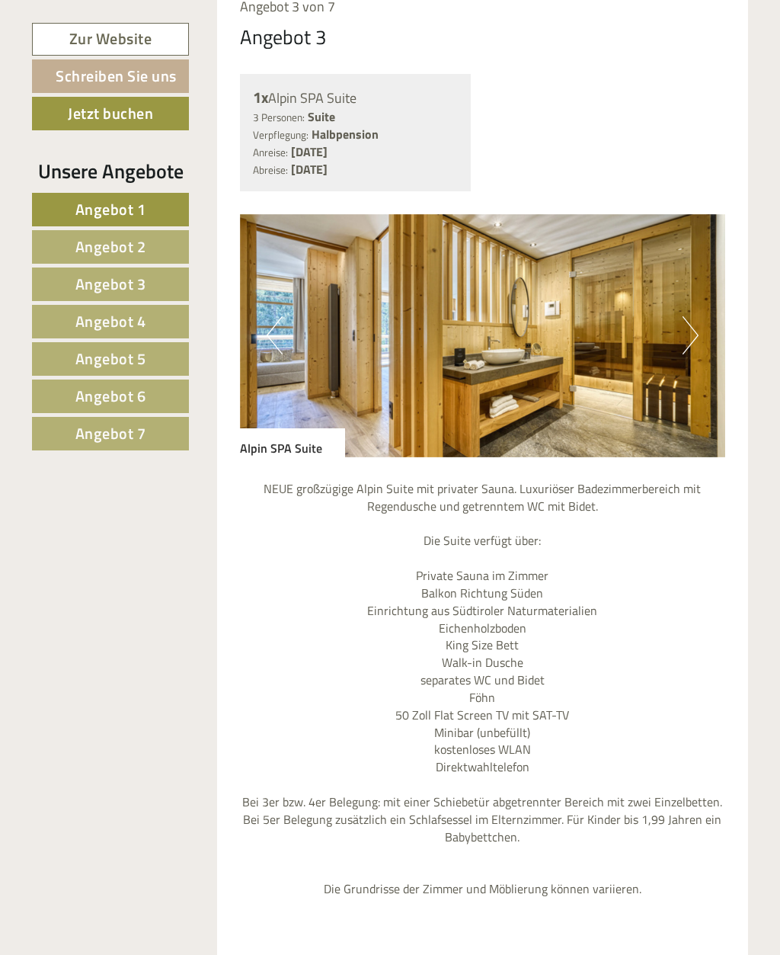
click at [692, 316] on button "Next" at bounding box center [691, 335] width 16 height 38
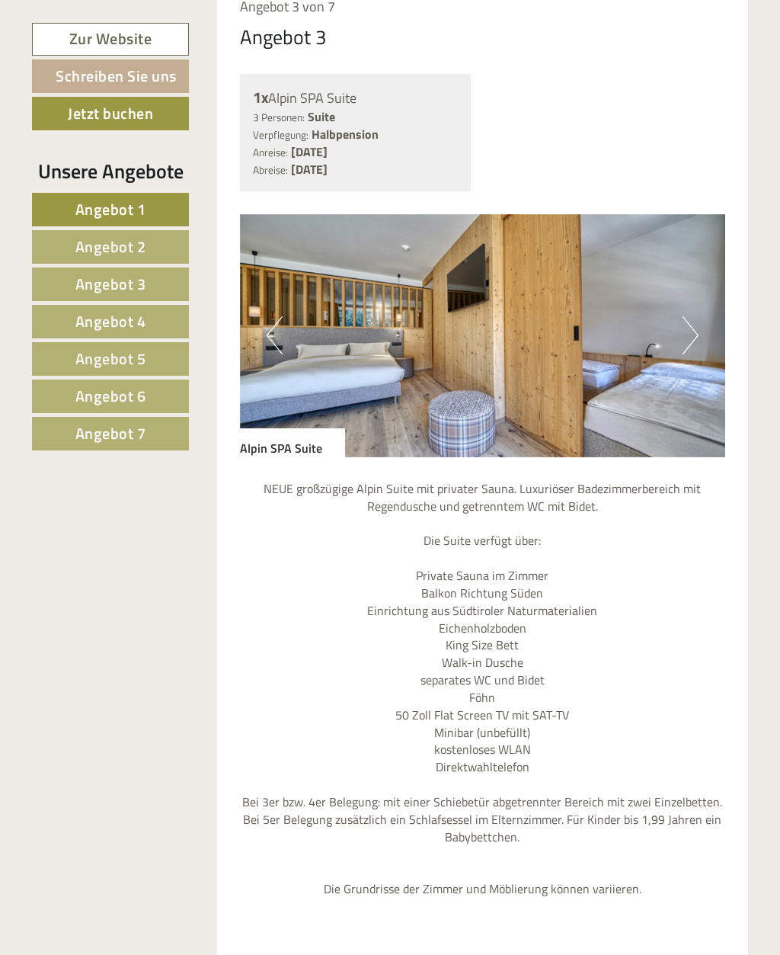
click at [698, 316] on button "Next" at bounding box center [691, 335] width 16 height 38
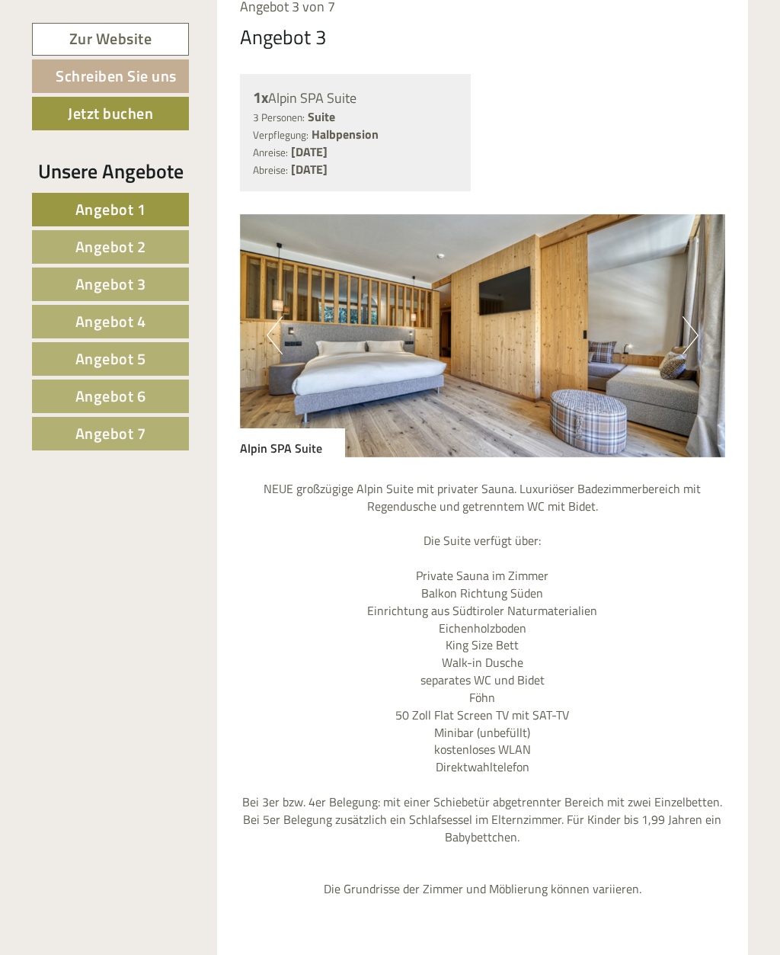
click at [691, 316] on button "Next" at bounding box center [691, 335] width 16 height 38
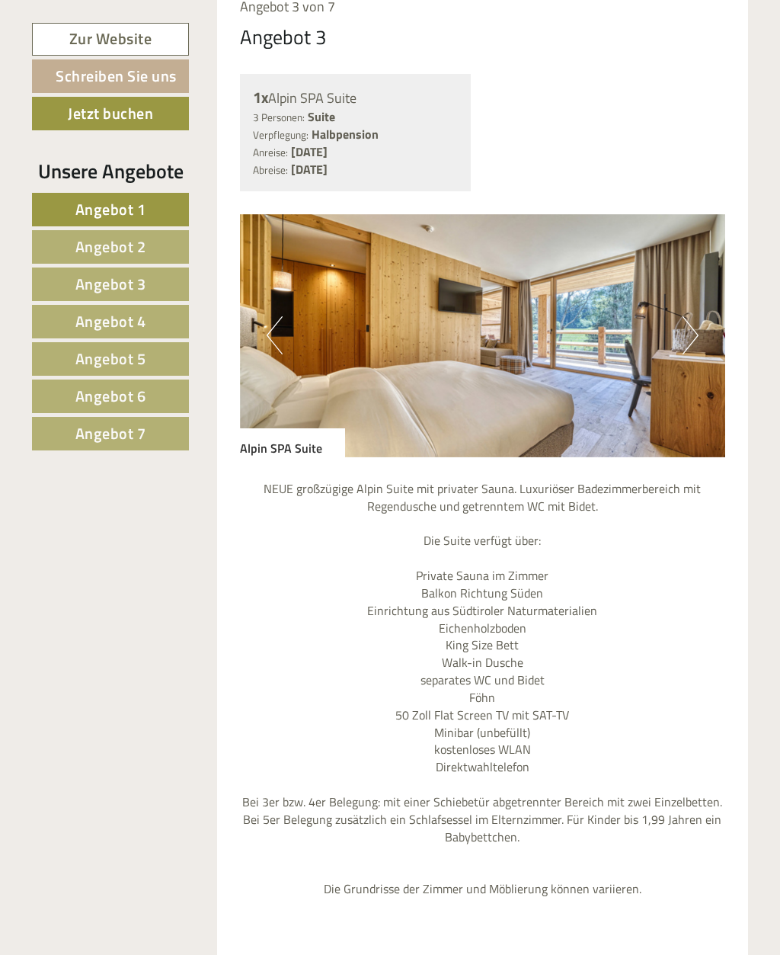
click at [687, 316] on button "Next" at bounding box center [691, 335] width 16 height 38
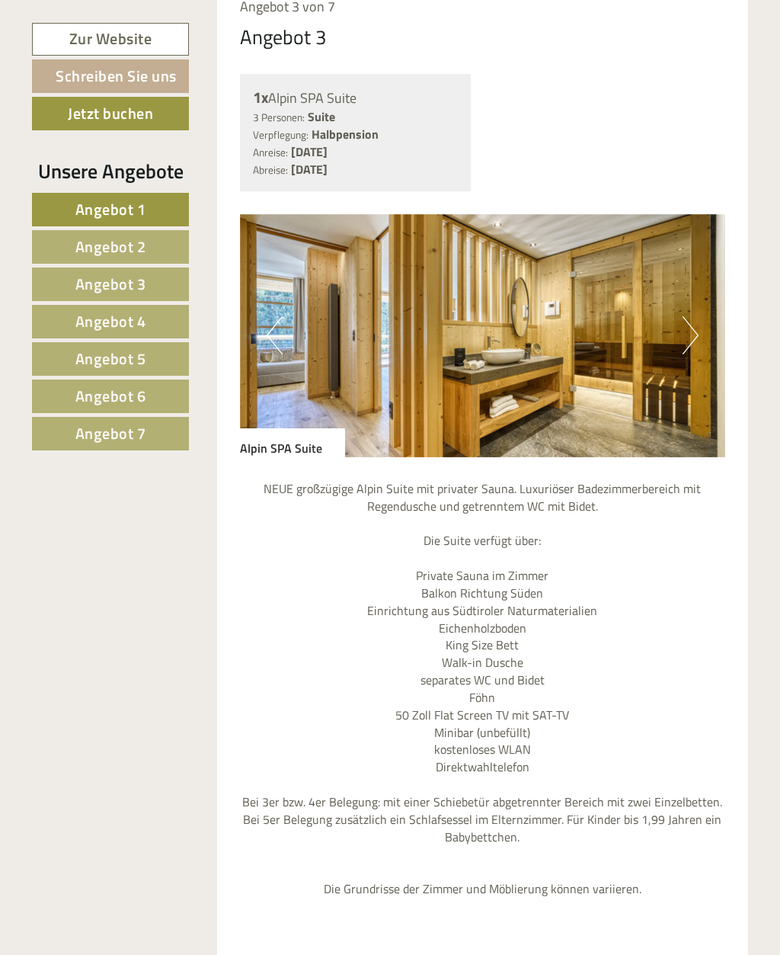
click at [690, 316] on button "Next" at bounding box center [691, 335] width 16 height 38
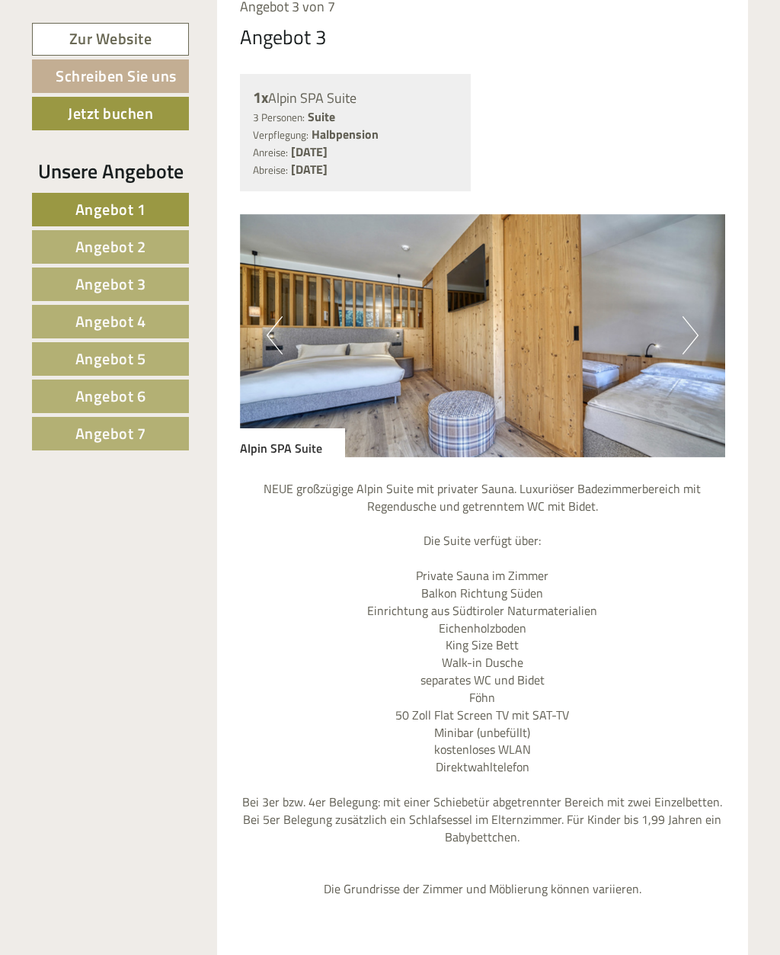
click at [687, 316] on button "Next" at bounding box center [691, 335] width 16 height 38
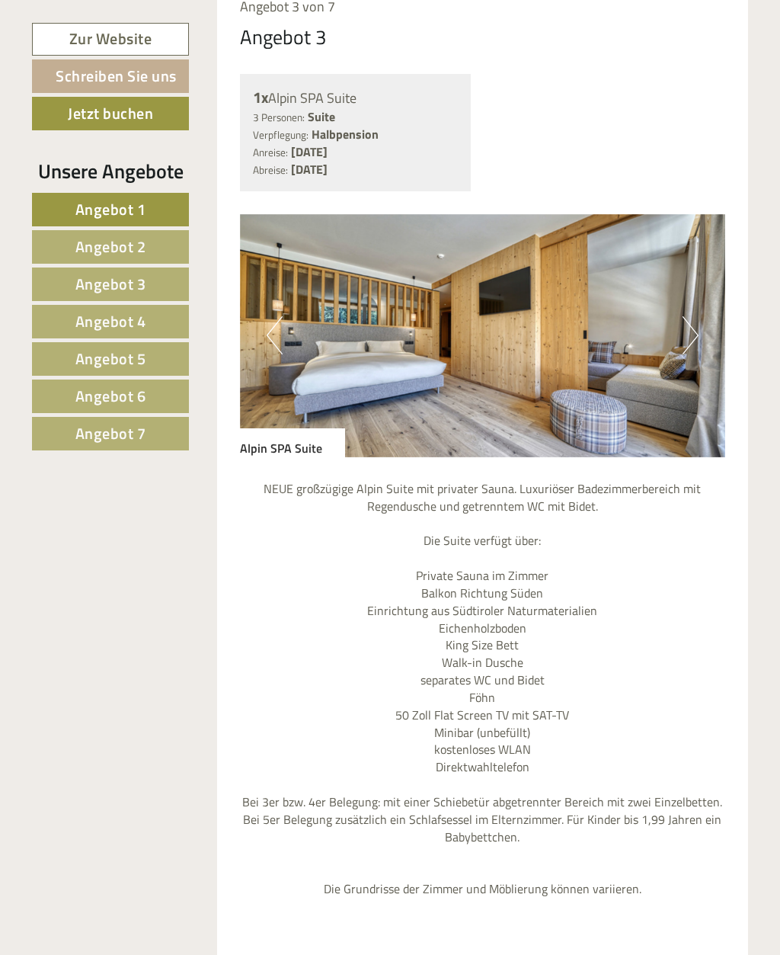
click at [686, 316] on button "Next" at bounding box center [691, 335] width 16 height 38
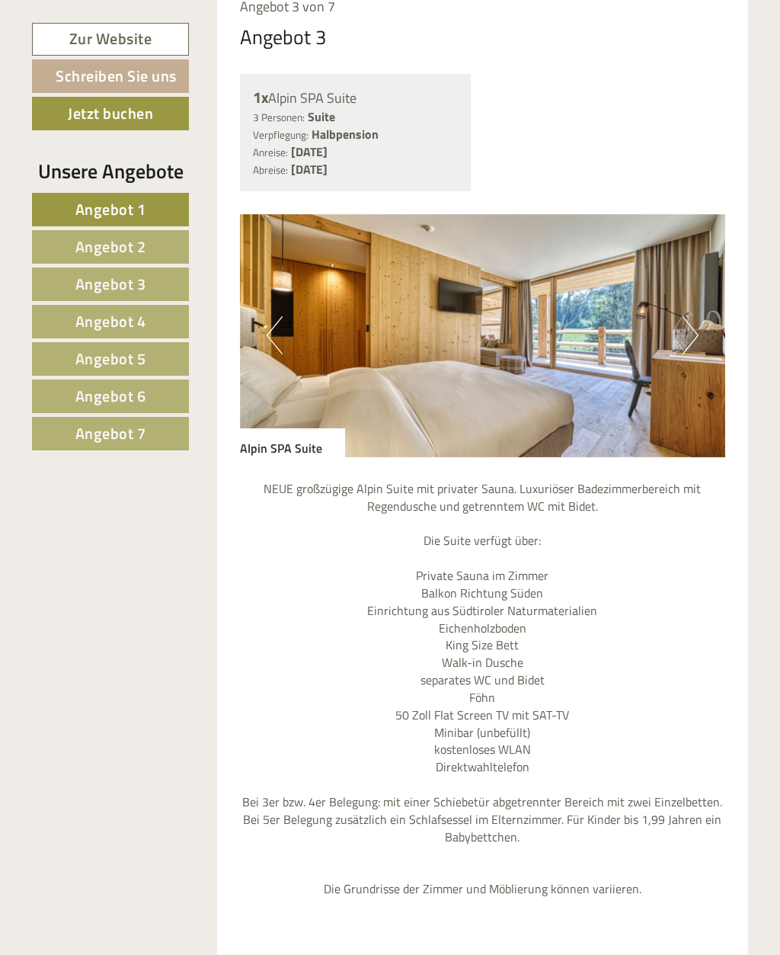
click at [699, 292] on img at bounding box center [483, 335] width 486 height 243
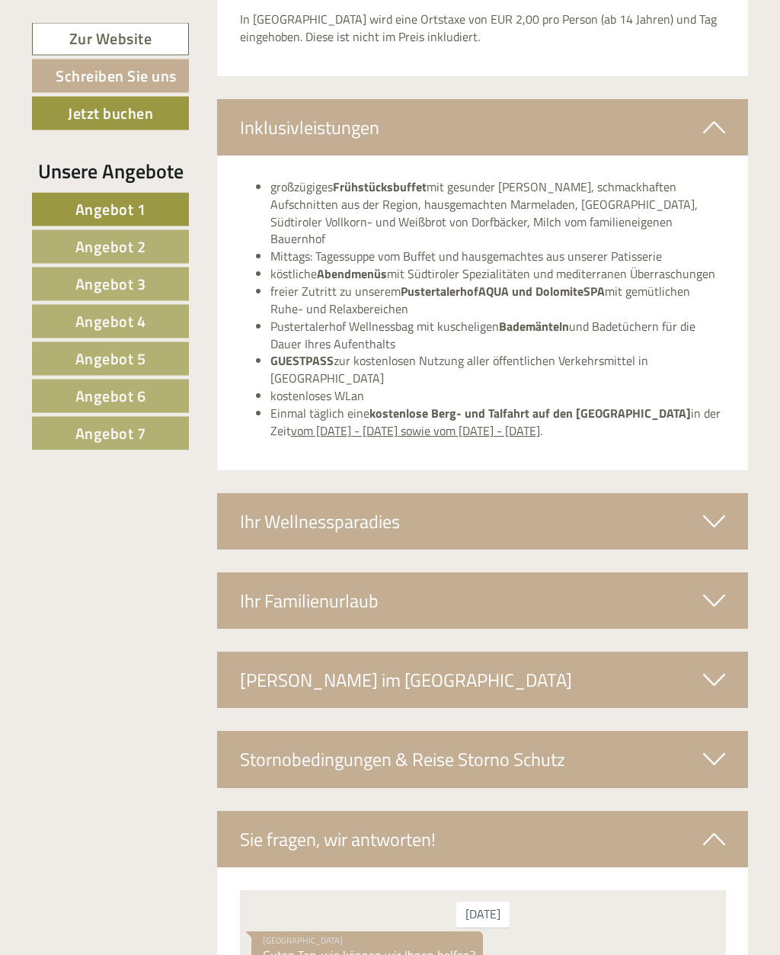
scroll to position [5043, 0]
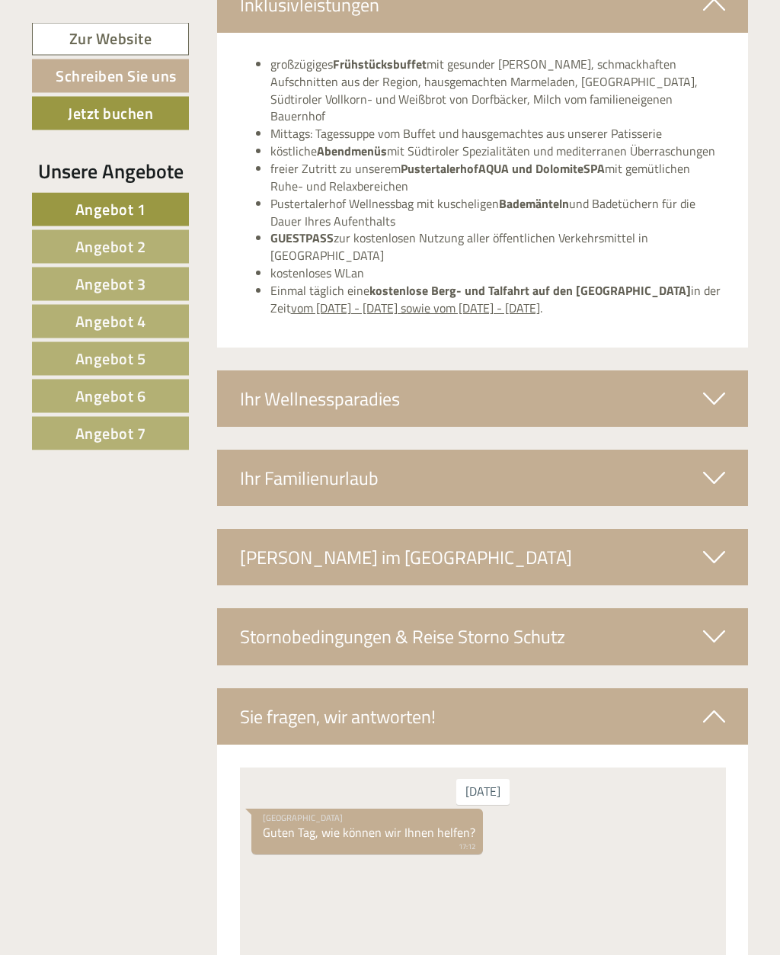
click at [716, 386] on icon at bounding box center [714, 399] width 22 height 26
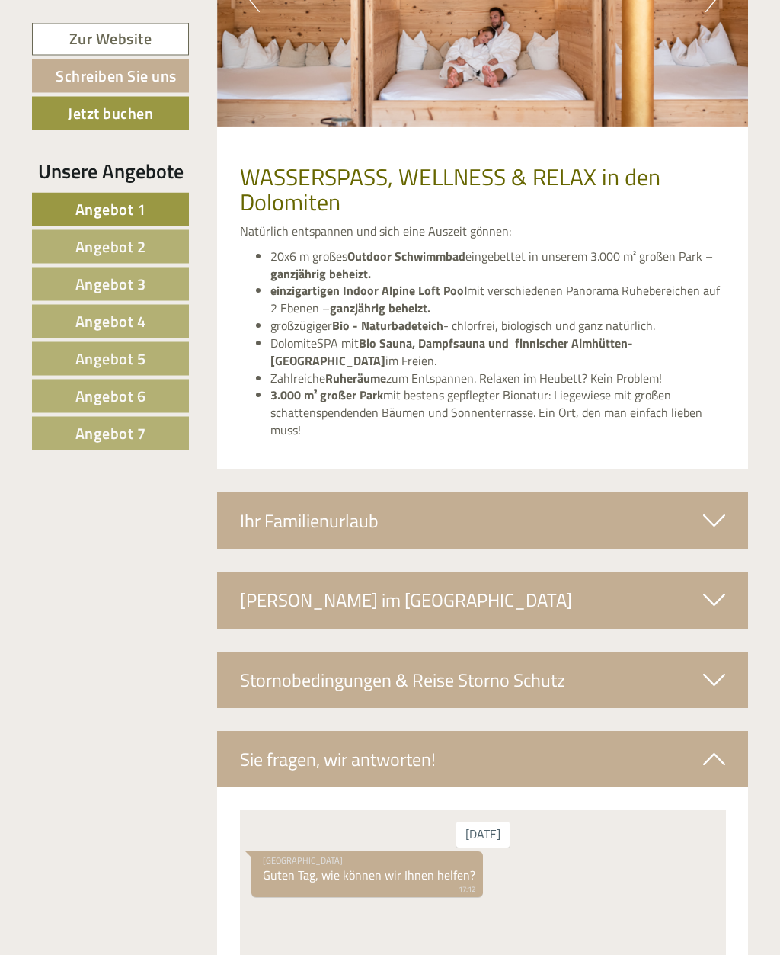
click at [715, 493] on div "Ihr Familienurlaub" at bounding box center [483, 521] width 532 height 56
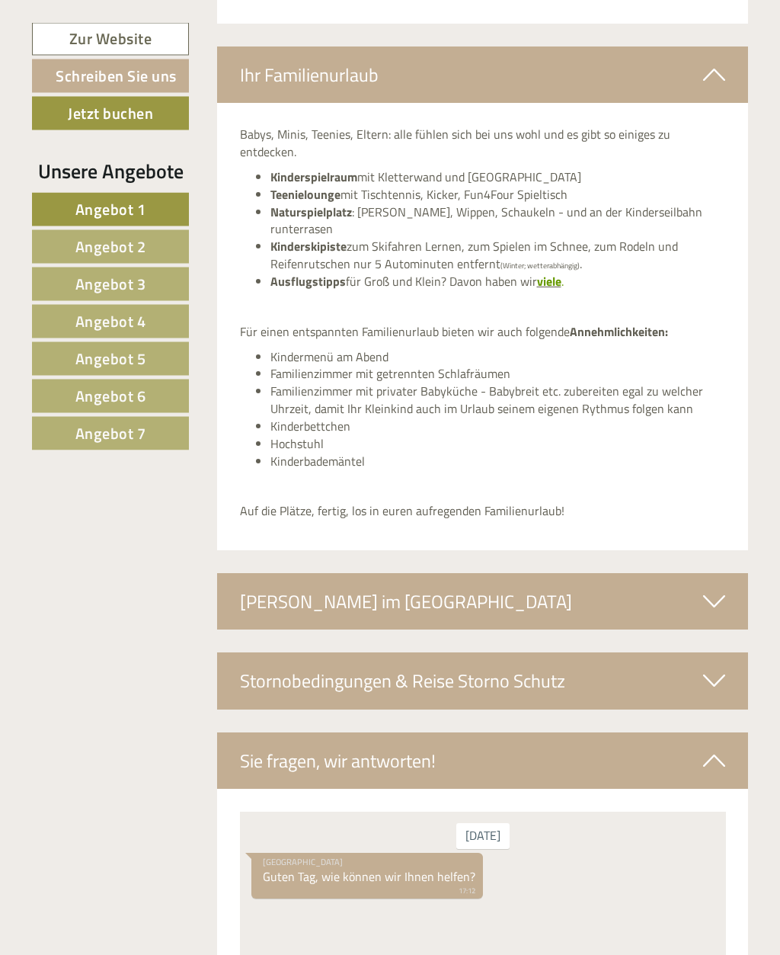
scroll to position [6178, 0]
click at [696, 573] on div "[PERSON_NAME] im [GEOGRAPHIC_DATA]" at bounding box center [483, 601] width 532 height 56
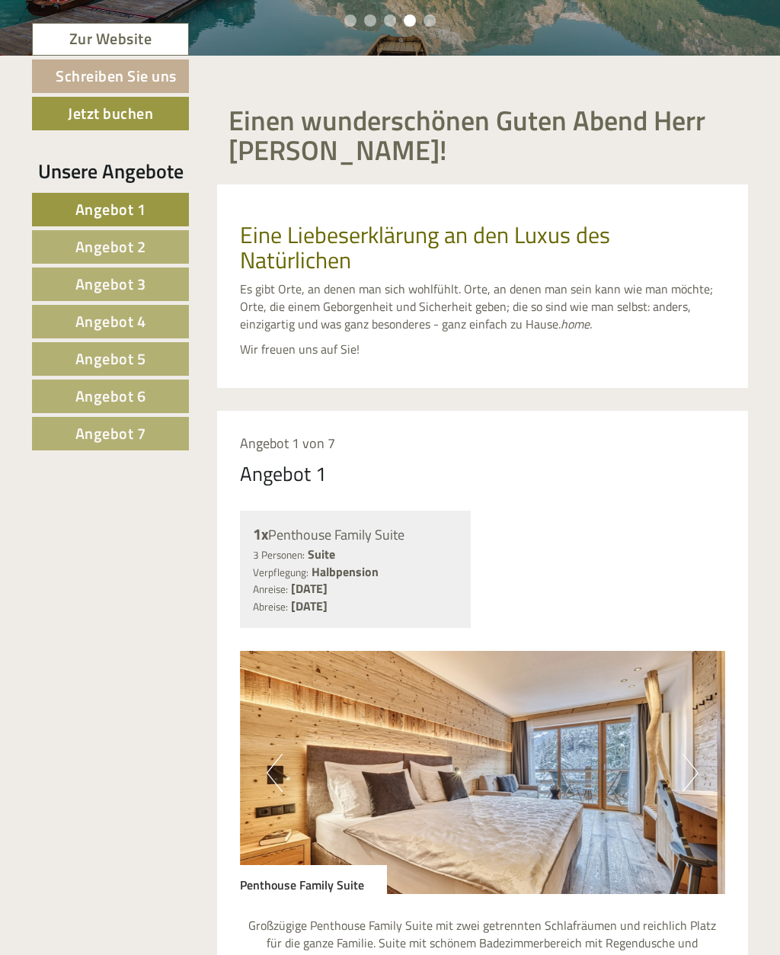
scroll to position [0, 0]
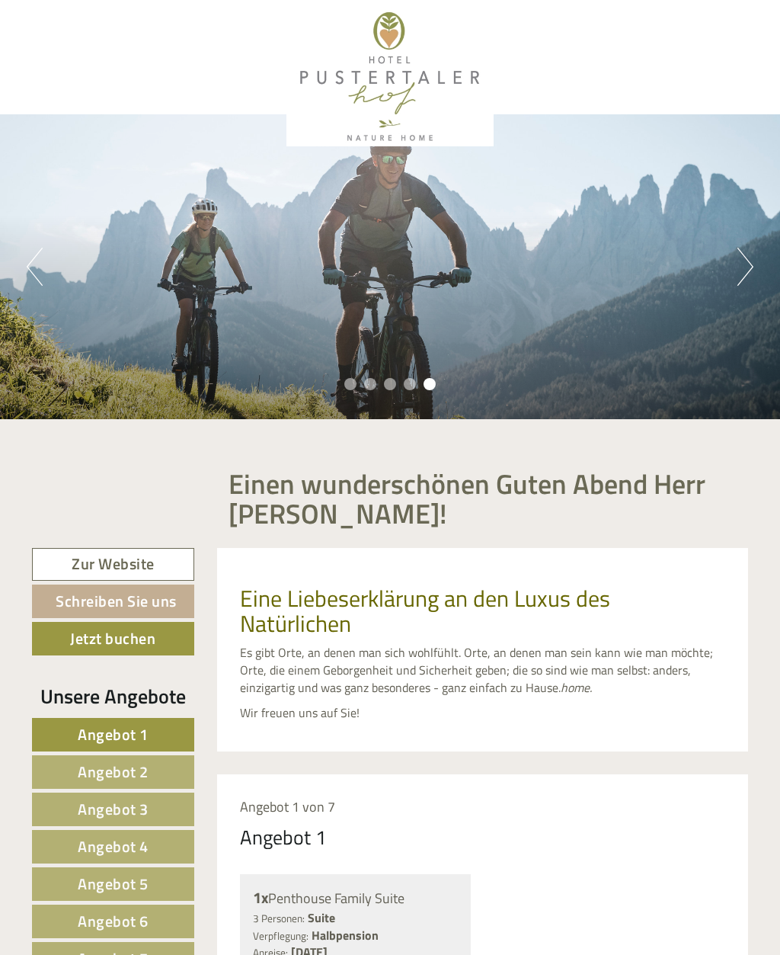
click at [183, 558] on link "Zur Website" at bounding box center [113, 564] width 162 height 33
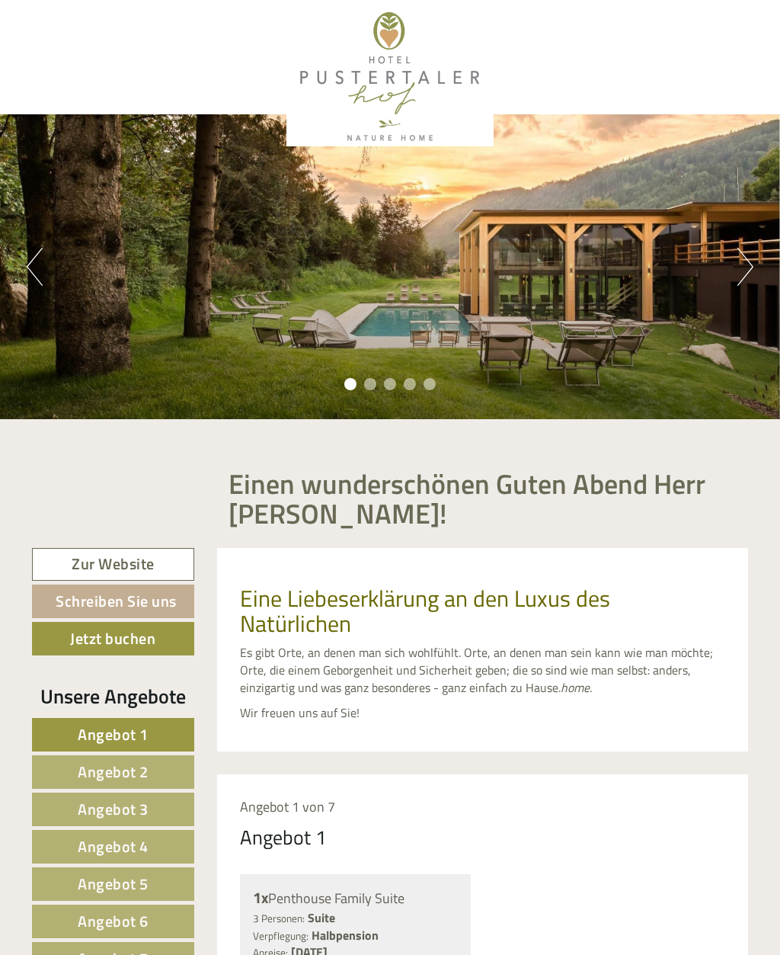
click at [744, 272] on button "Next" at bounding box center [746, 267] width 16 height 38
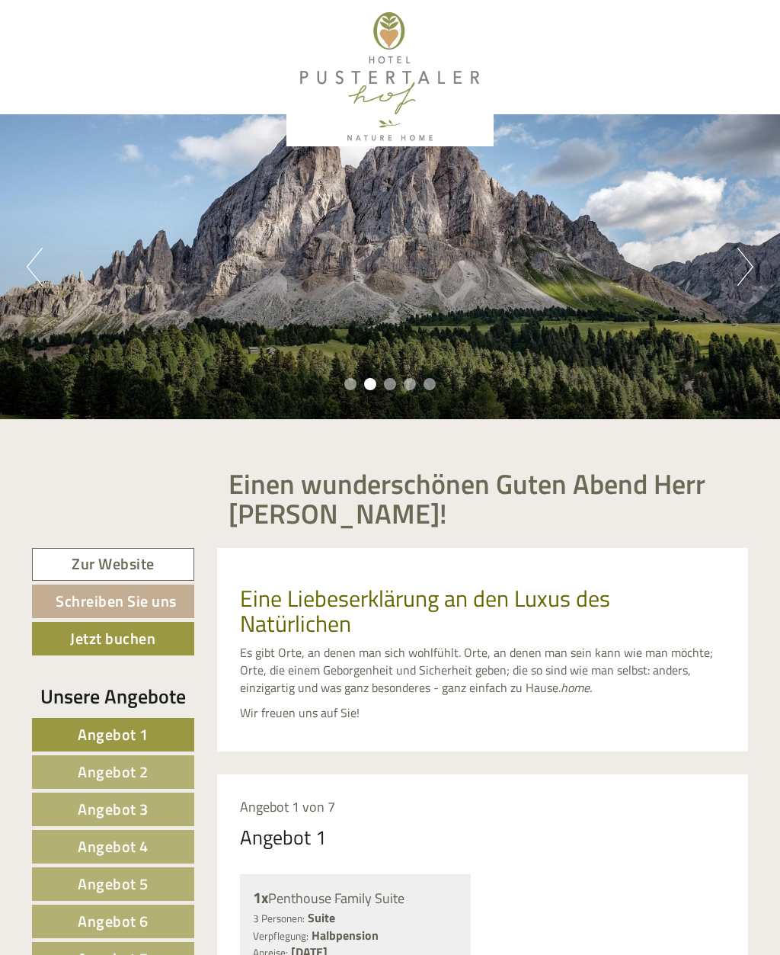
click at [731, 274] on div "Previous Next 1 2 3 4 5" at bounding box center [390, 266] width 780 height 305
click at [749, 275] on button "Next" at bounding box center [746, 267] width 16 height 38
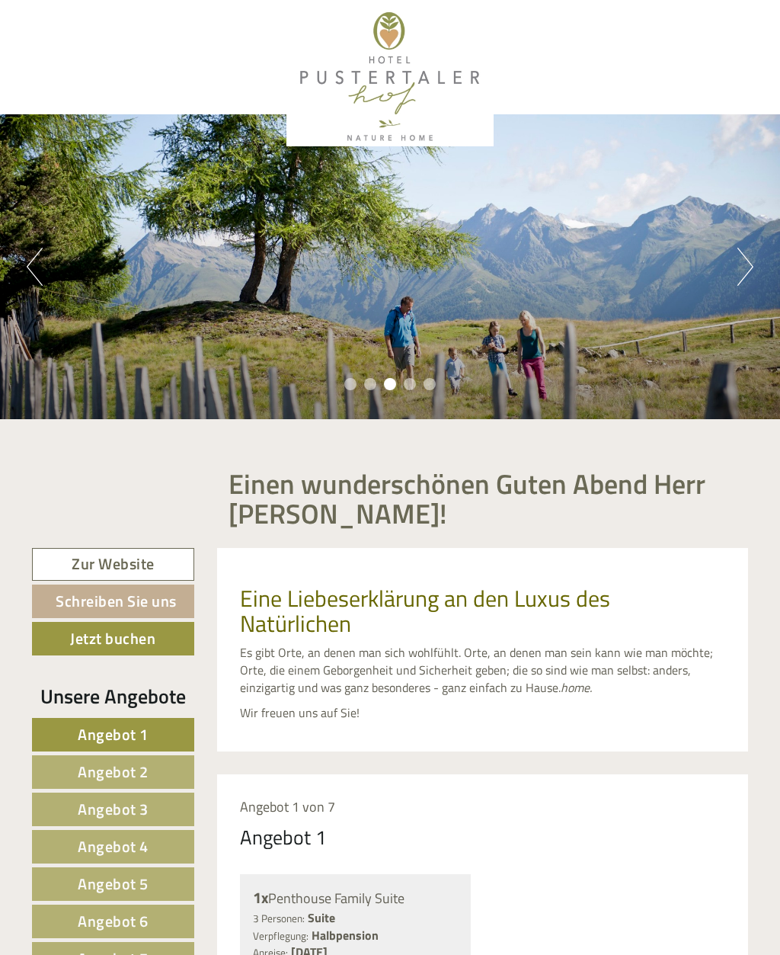
click at [728, 283] on div "Previous Next 1 2 3 4 5" at bounding box center [390, 266] width 780 height 305
click at [740, 283] on button "Next" at bounding box center [746, 267] width 16 height 38
